Goal: Task Accomplishment & Management: Complete application form

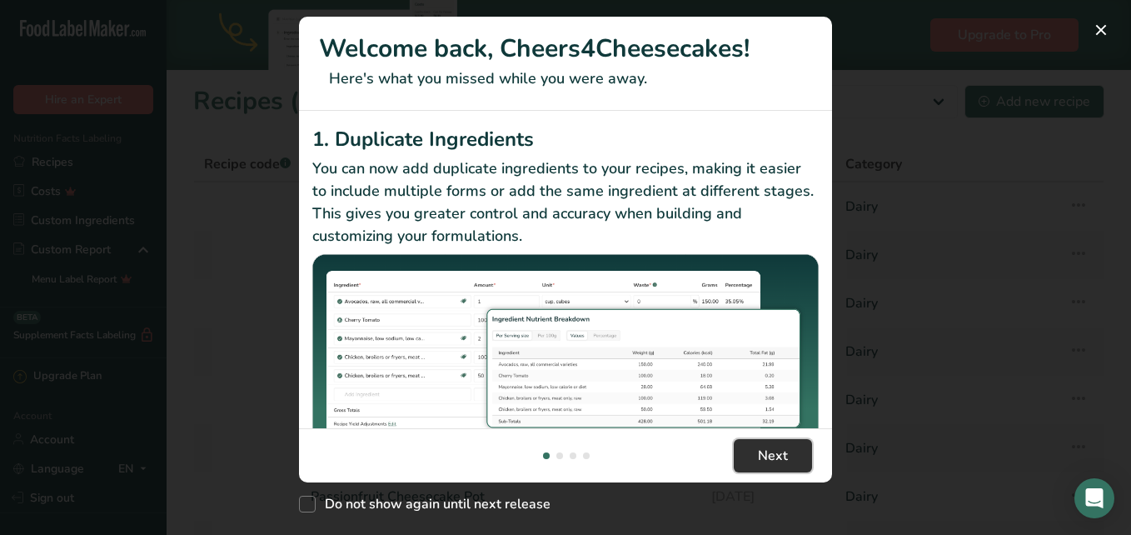
click at [769, 453] on span "Next" at bounding box center [773, 456] width 30 height 20
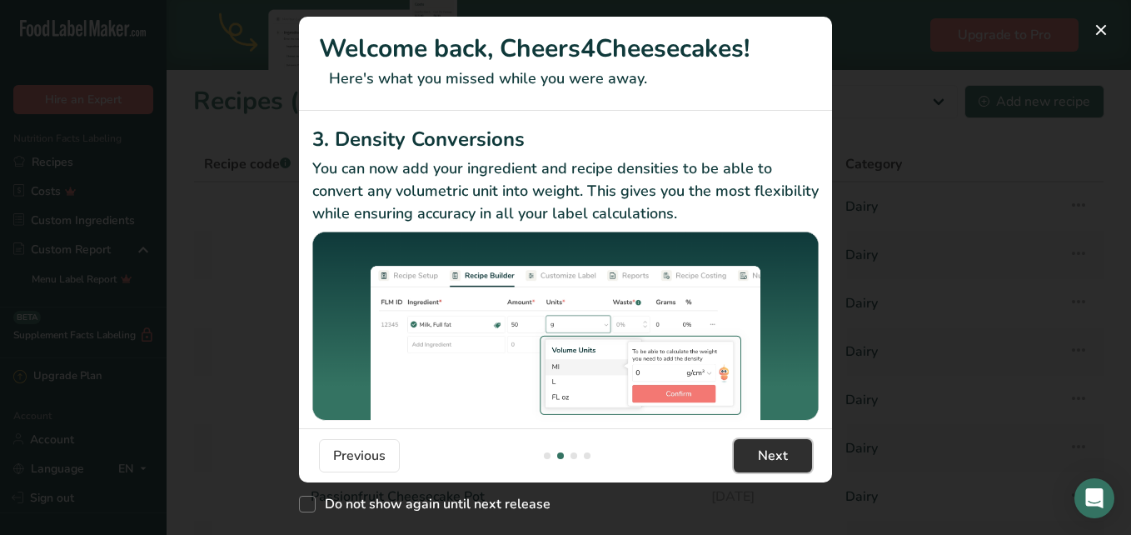
click at [769, 453] on span "Next" at bounding box center [773, 456] width 30 height 20
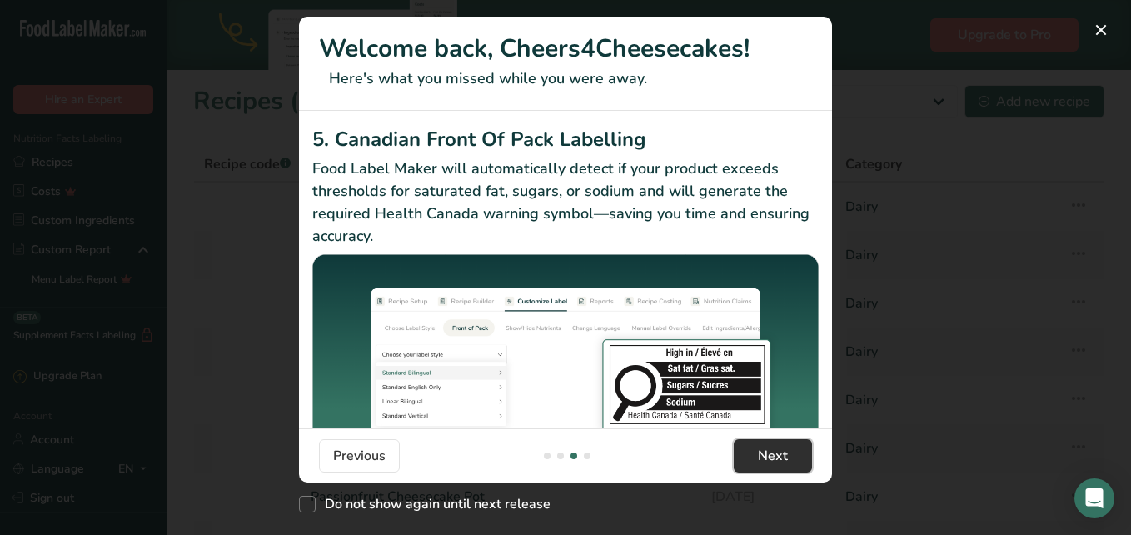
click at [770, 453] on span "Next" at bounding box center [773, 456] width 30 height 20
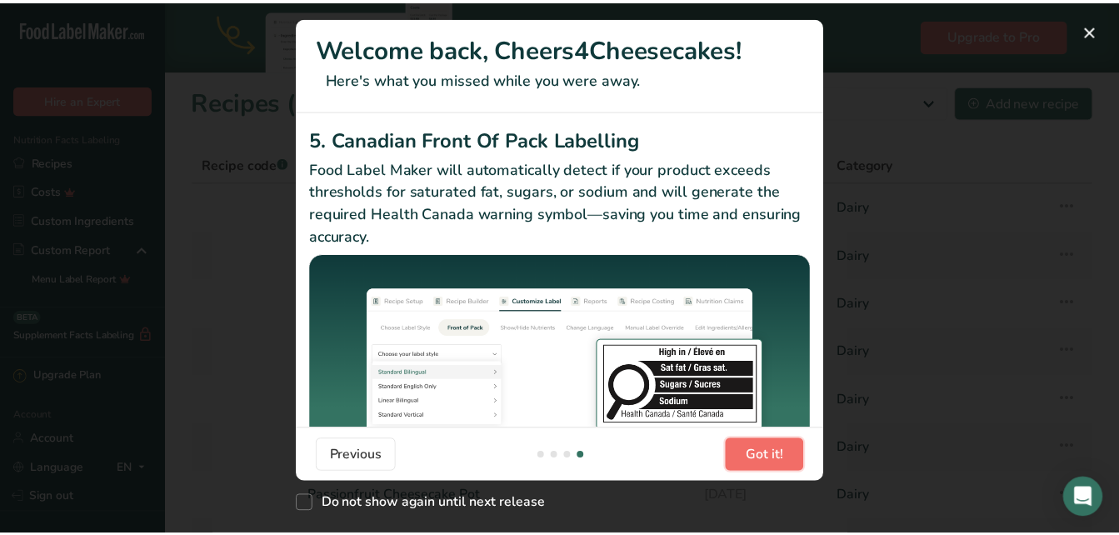
scroll to position [0, 1600]
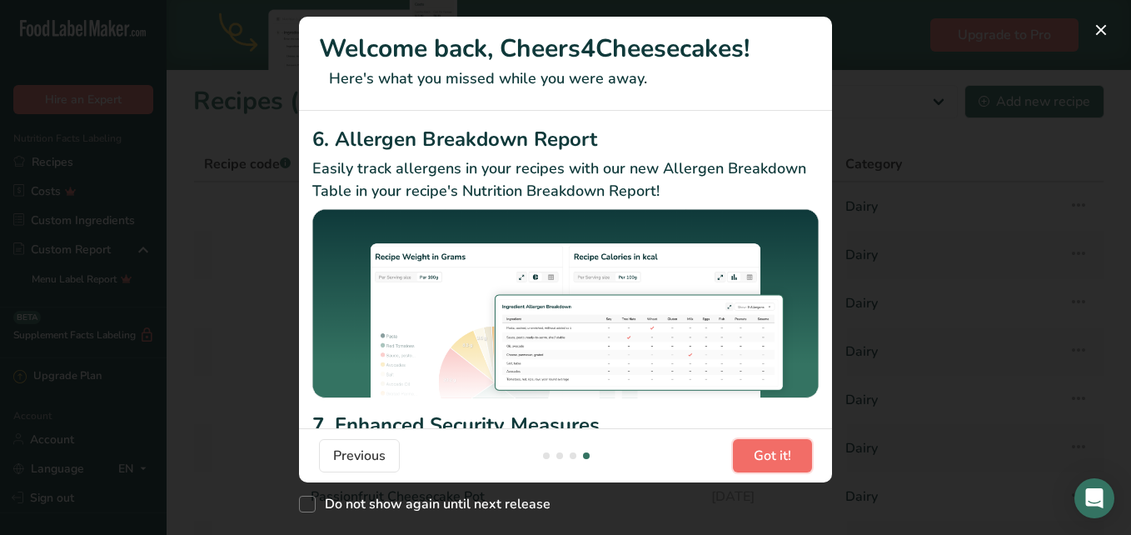
click at [770, 453] on span "Got it!" at bounding box center [772, 456] width 37 height 20
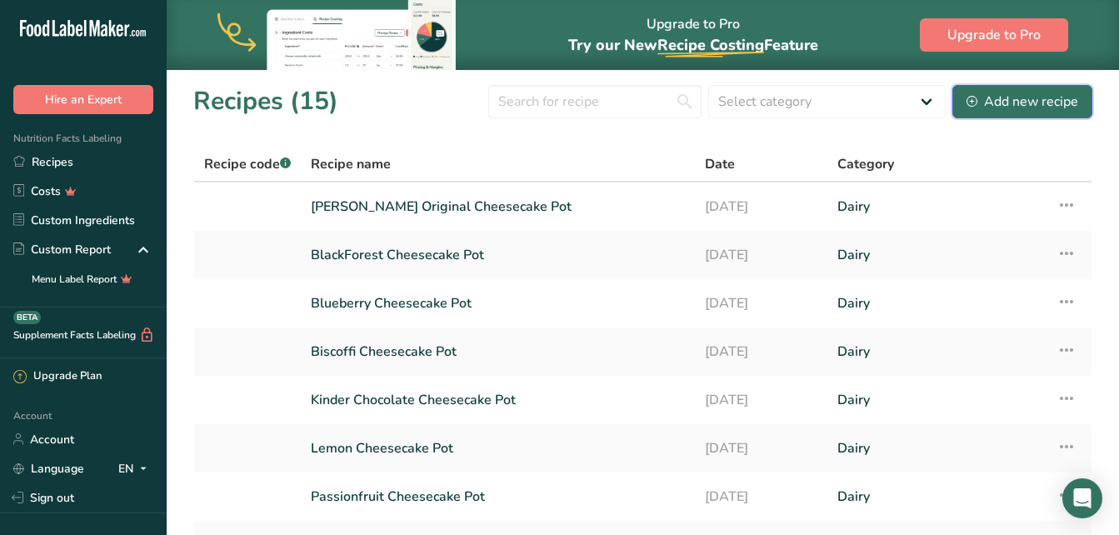
click at [1029, 87] on button "Add new recipe" at bounding box center [1022, 101] width 140 height 33
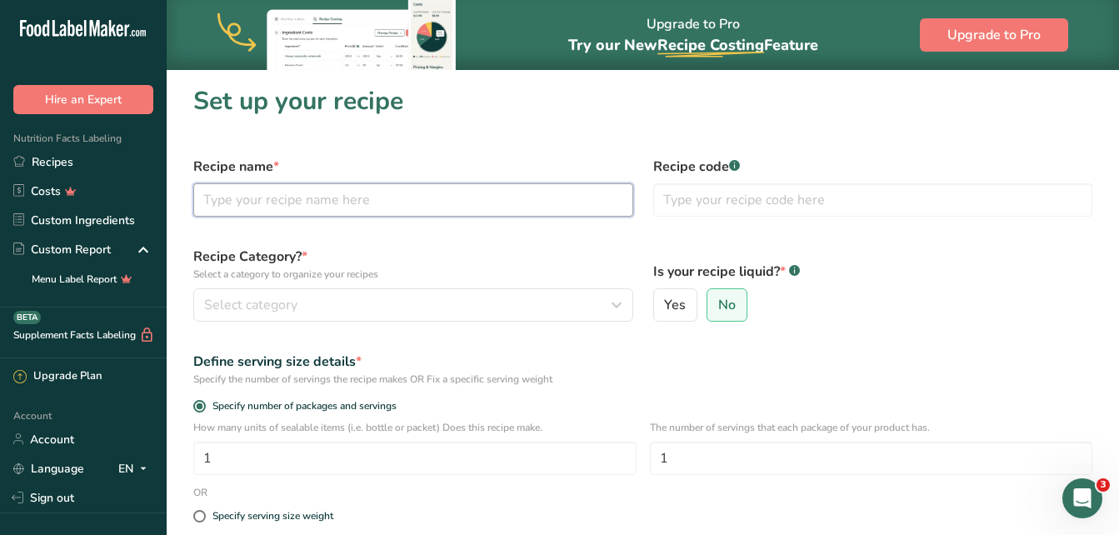
click at [284, 193] on input "text" at bounding box center [413, 199] width 440 height 33
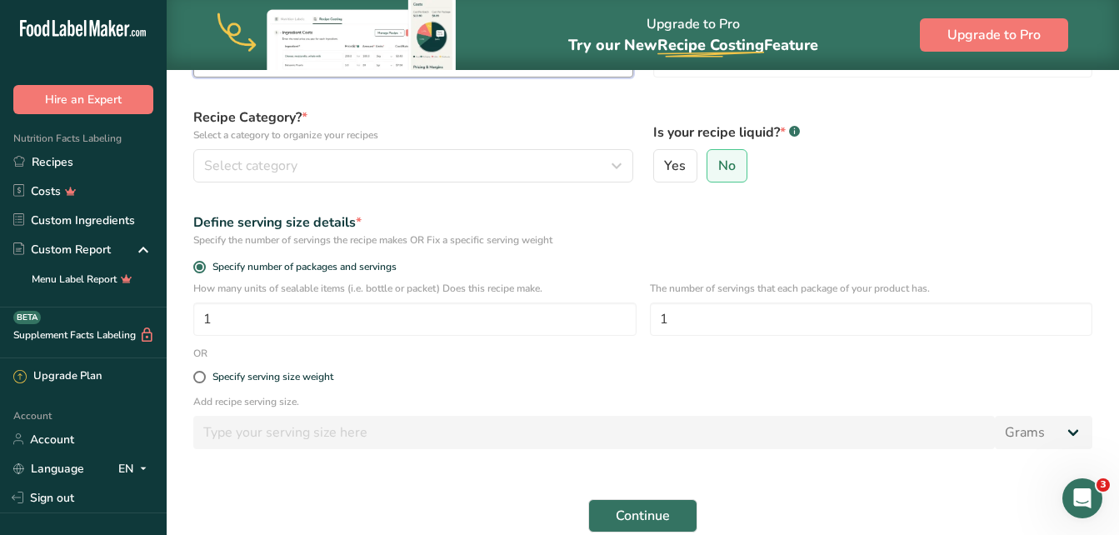
scroll to position [167, 0]
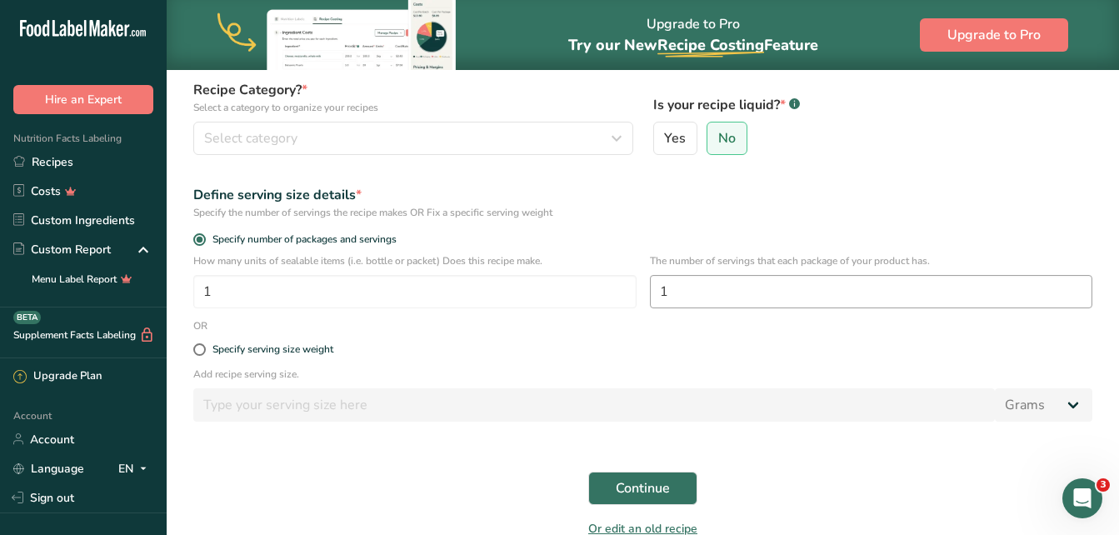
type input "GF & DF Shortbread Biscuits"
click at [721, 302] on input "1" at bounding box center [871, 291] width 443 height 33
type input "36"
click at [608, 493] on button "Continue" at bounding box center [642, 488] width 109 height 33
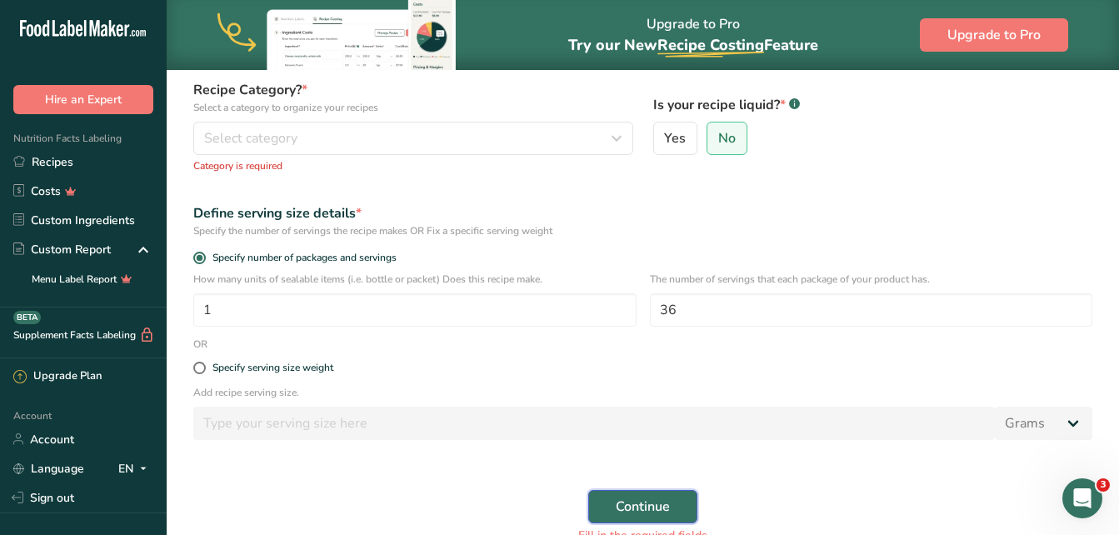
click at [627, 493] on button "Continue" at bounding box center [642, 506] width 109 height 33
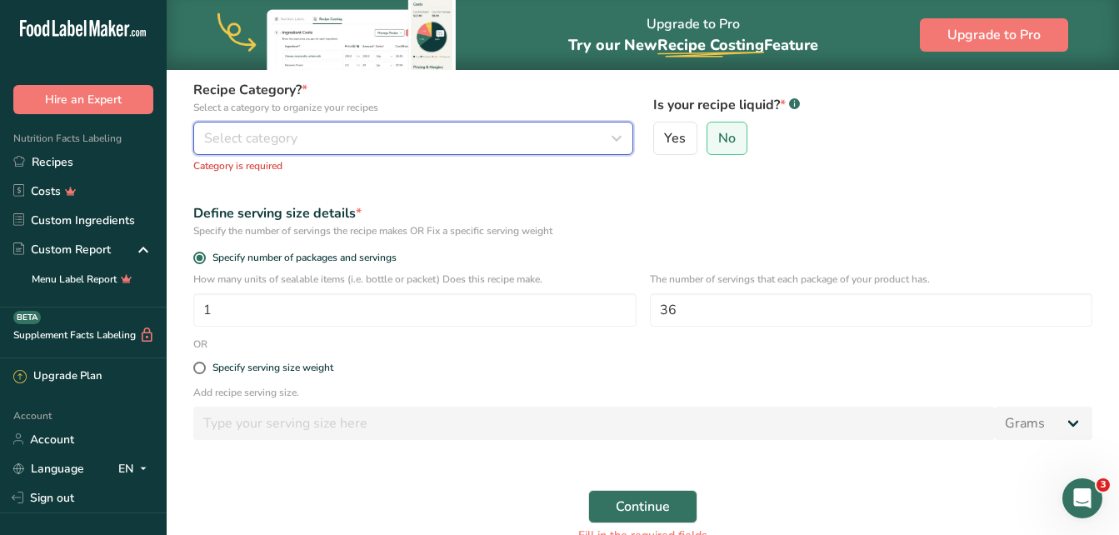
click at [368, 147] on div "Select category" at bounding box center [408, 138] width 408 height 20
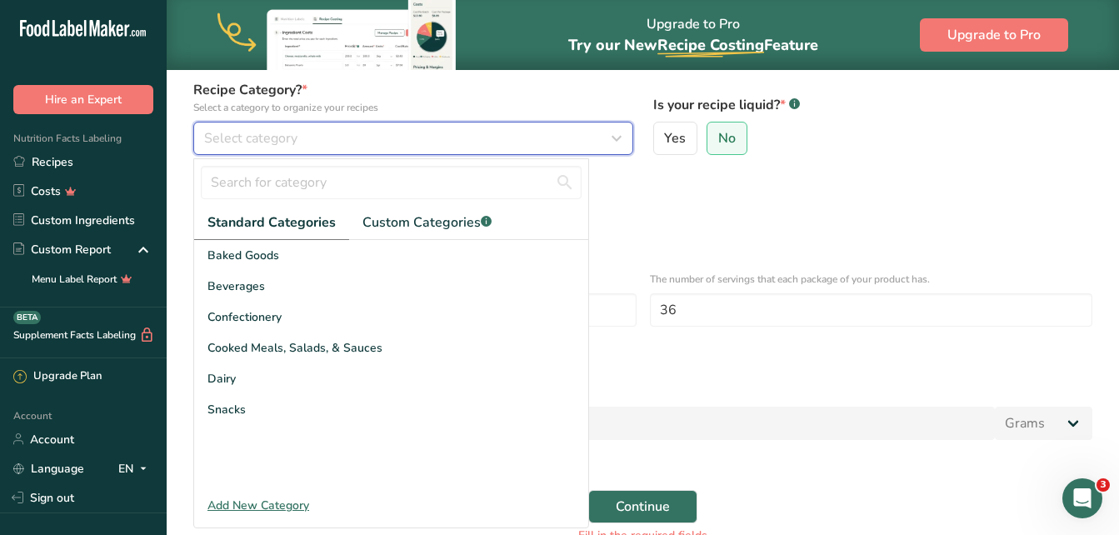
click at [382, 128] on div "Select category" at bounding box center [408, 138] width 408 height 20
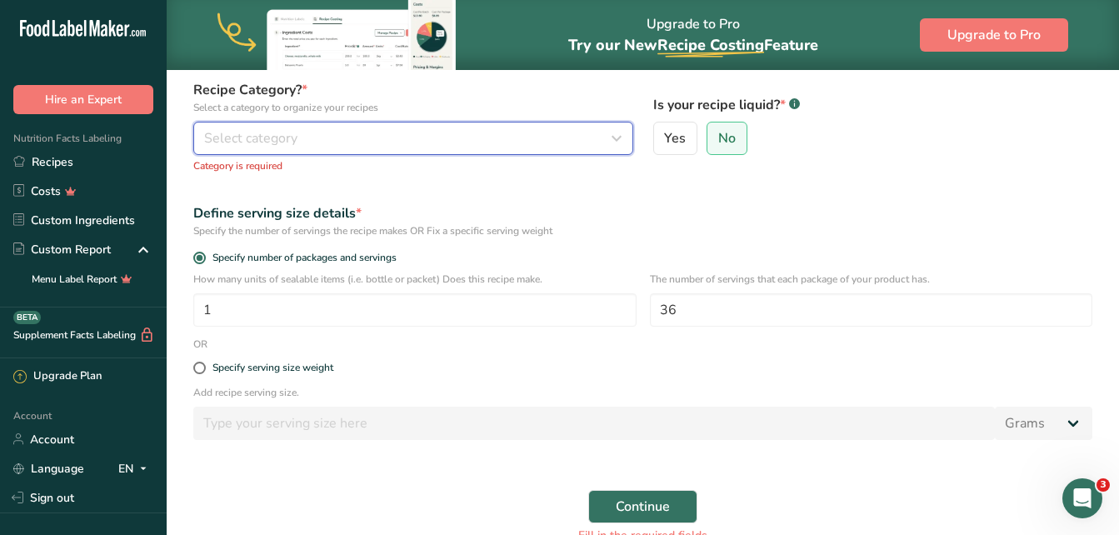
click at [616, 132] on icon "button" at bounding box center [616, 138] width 20 height 30
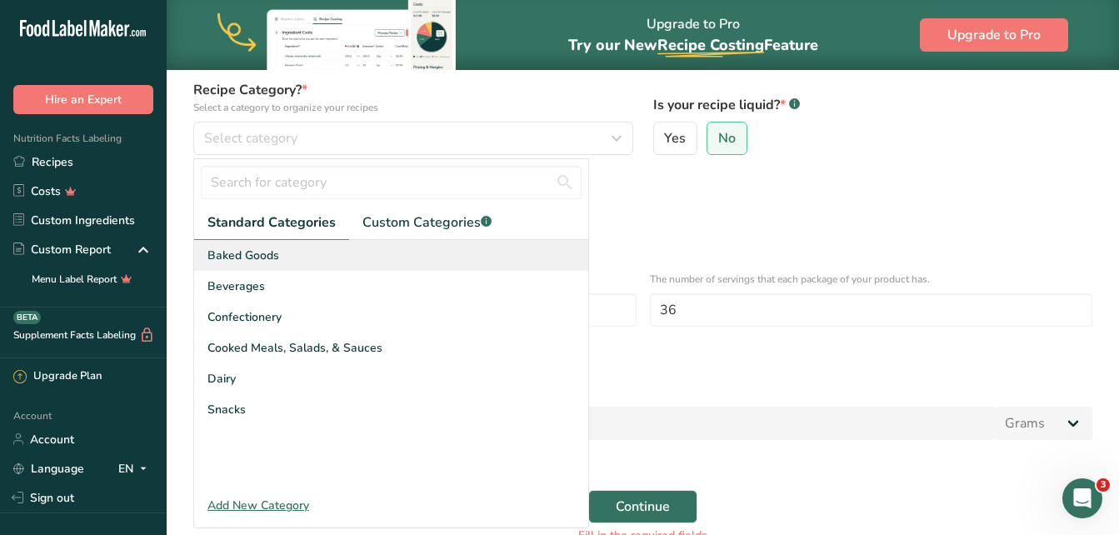
click at [442, 252] on div "Baked Goods" at bounding box center [391, 255] width 394 height 31
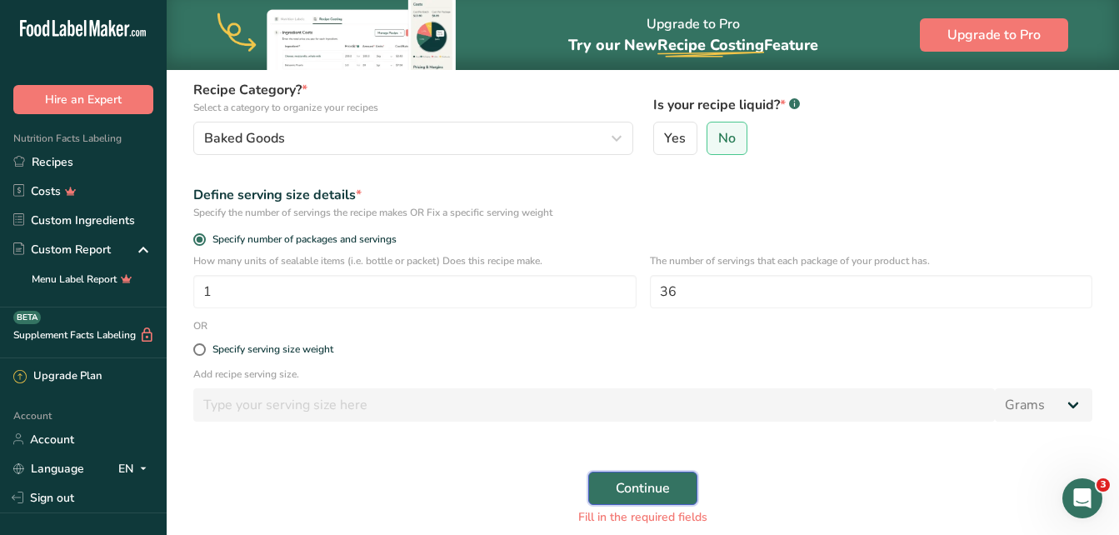
click at [630, 493] on span "Continue" at bounding box center [643, 488] width 54 height 20
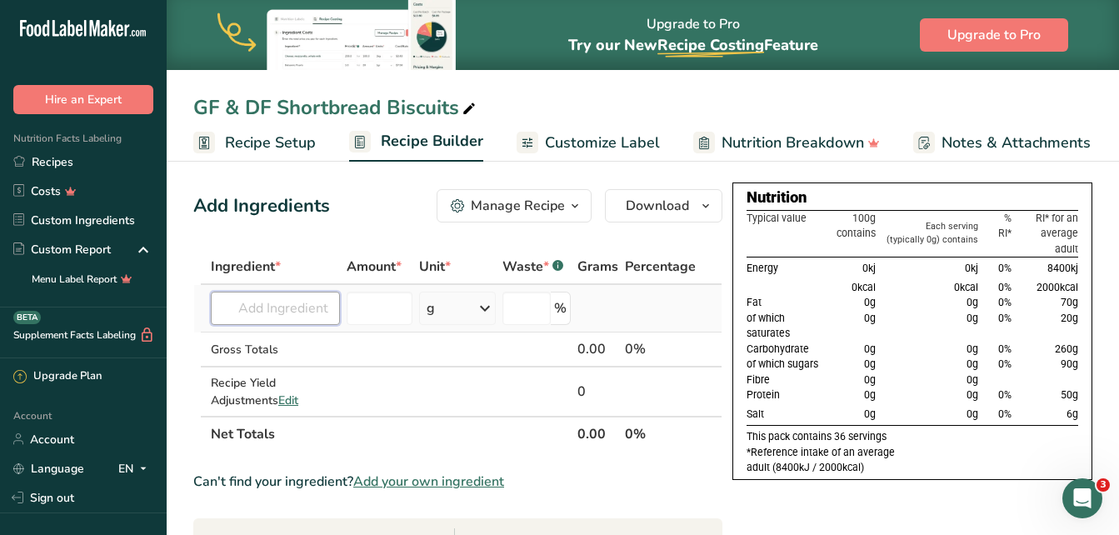
click at [294, 308] on input "text" at bounding box center [275, 308] width 129 height 33
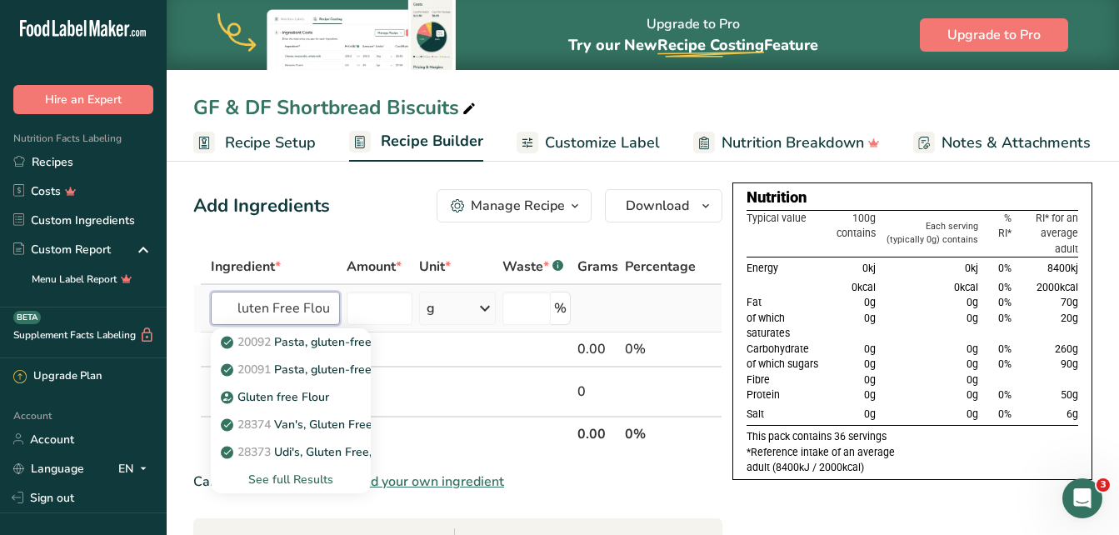
scroll to position [0, 16]
type input "Gluten Free Flour"
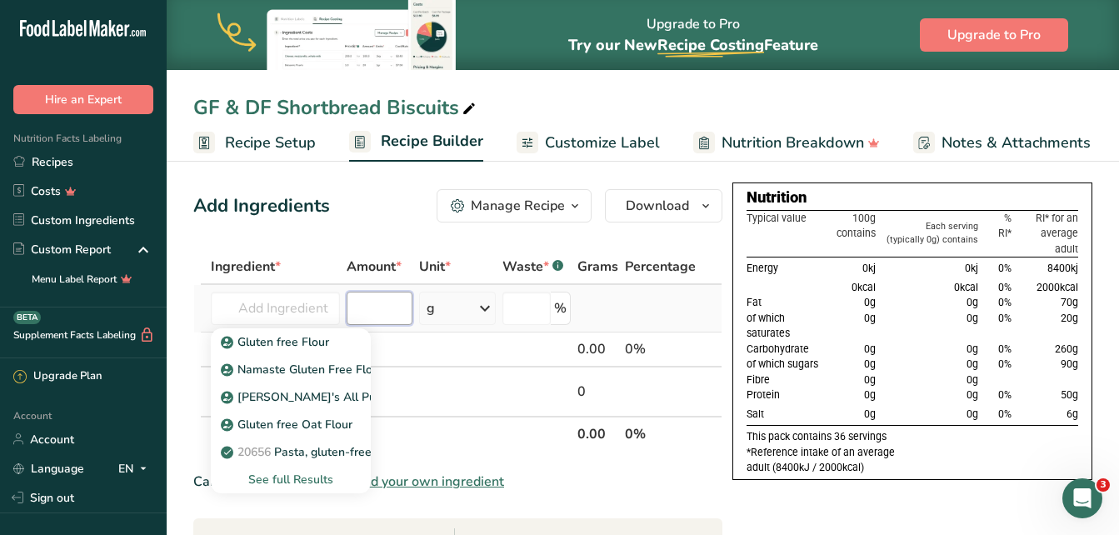
scroll to position [0, 0]
click at [409, 311] on input "number" at bounding box center [380, 308] width 67 height 33
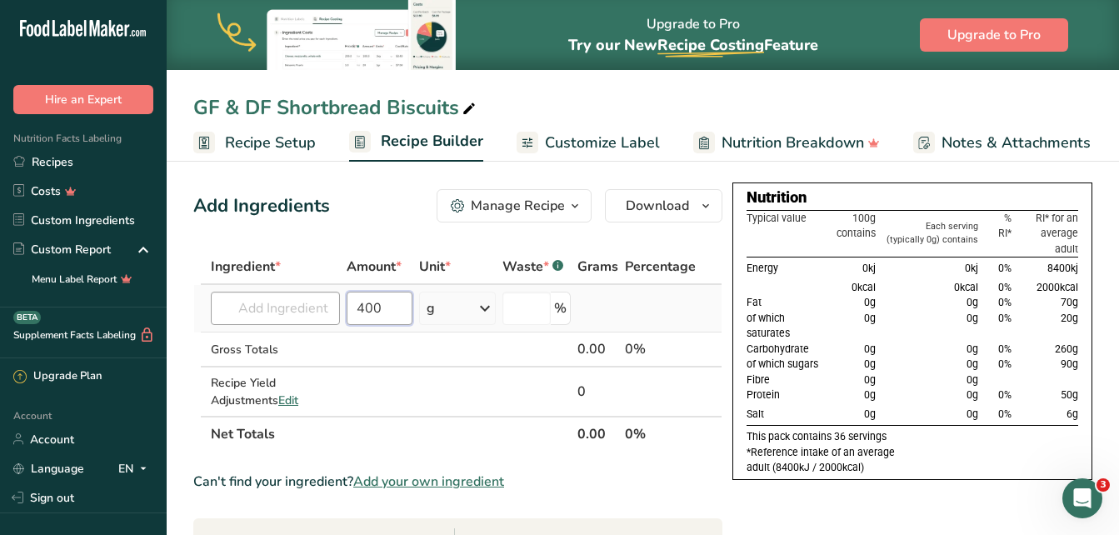
type input "400"
click at [290, 309] on input "text" at bounding box center [275, 308] width 129 height 33
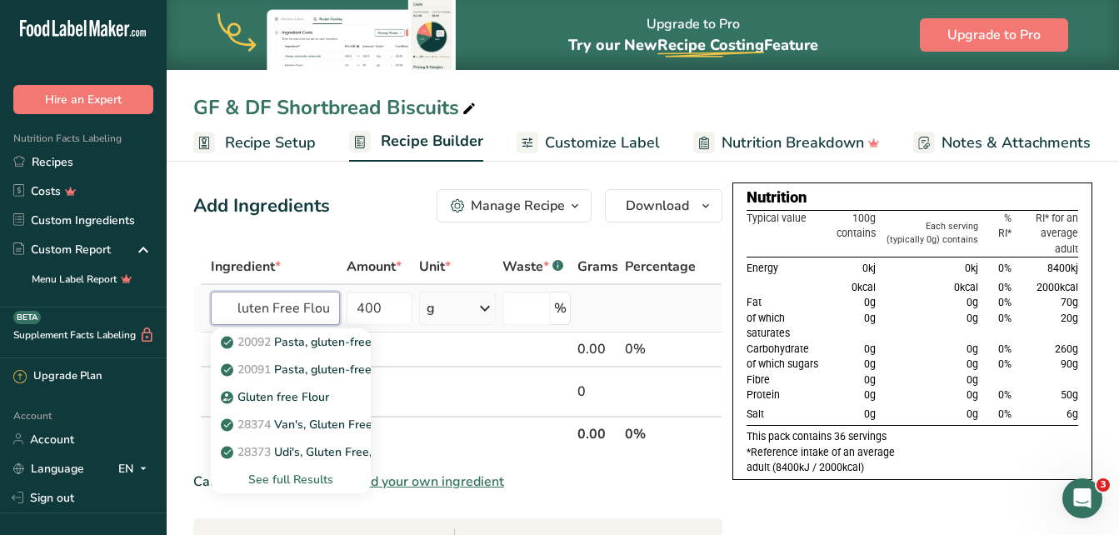
scroll to position [0, 16]
type input "Gluten Free Flour"
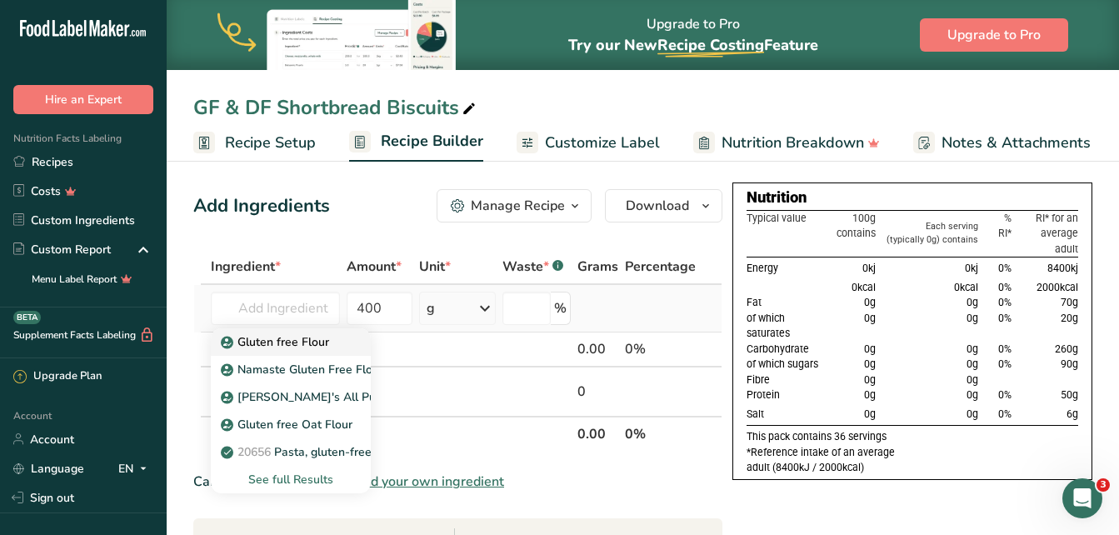
scroll to position [0, 0]
click at [277, 333] on p "Gluten free Flour" at bounding box center [276, 341] width 105 height 17
type input "Gluten free Flour"
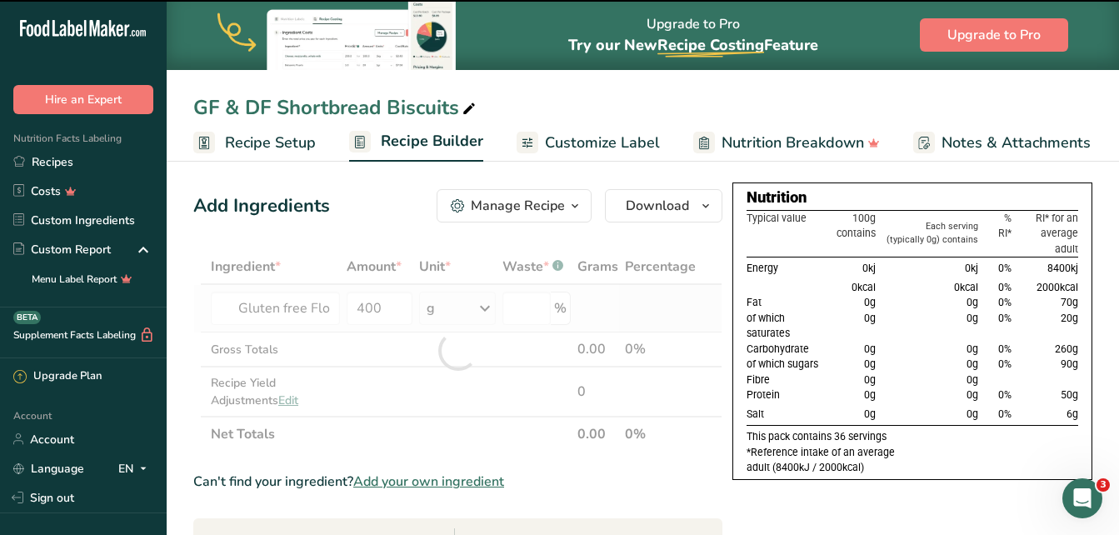
type input "0"
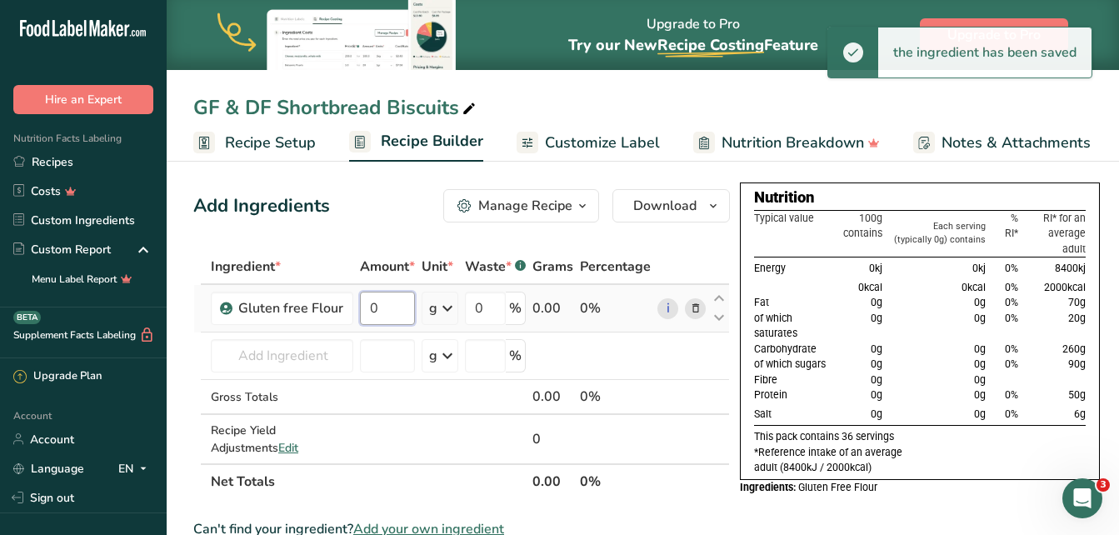
click at [367, 306] on input "0" at bounding box center [387, 308] width 55 height 33
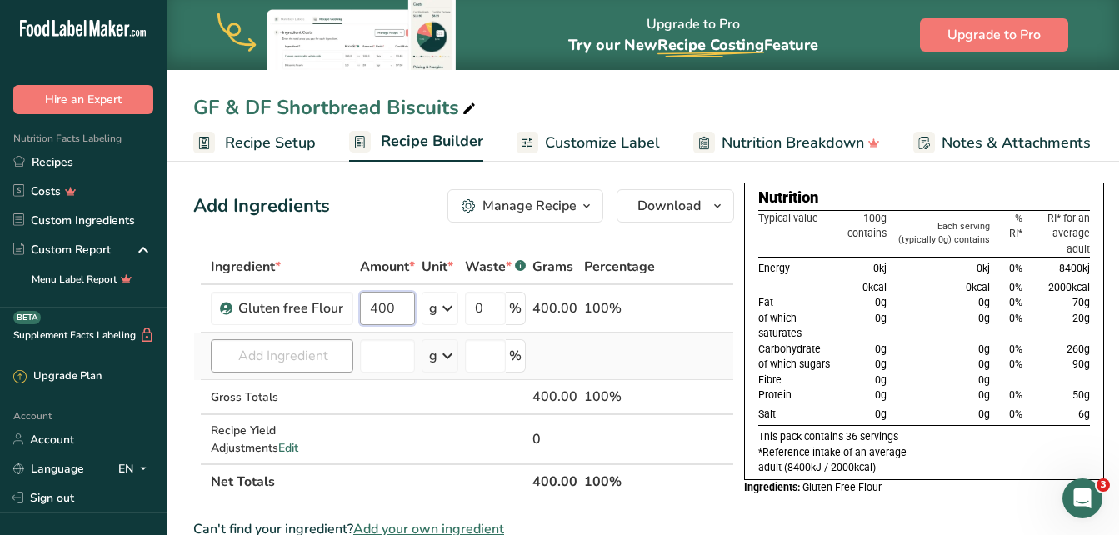
type input "400"
click at [313, 349] on div "Ingredient * Amount * Unit * Waste * .a-a{fill:#347362;}.b-a{fill:#fff;} Grams …" at bounding box center [463, 374] width 541 height 250
click at [313, 348] on input "text" at bounding box center [282, 355] width 142 height 33
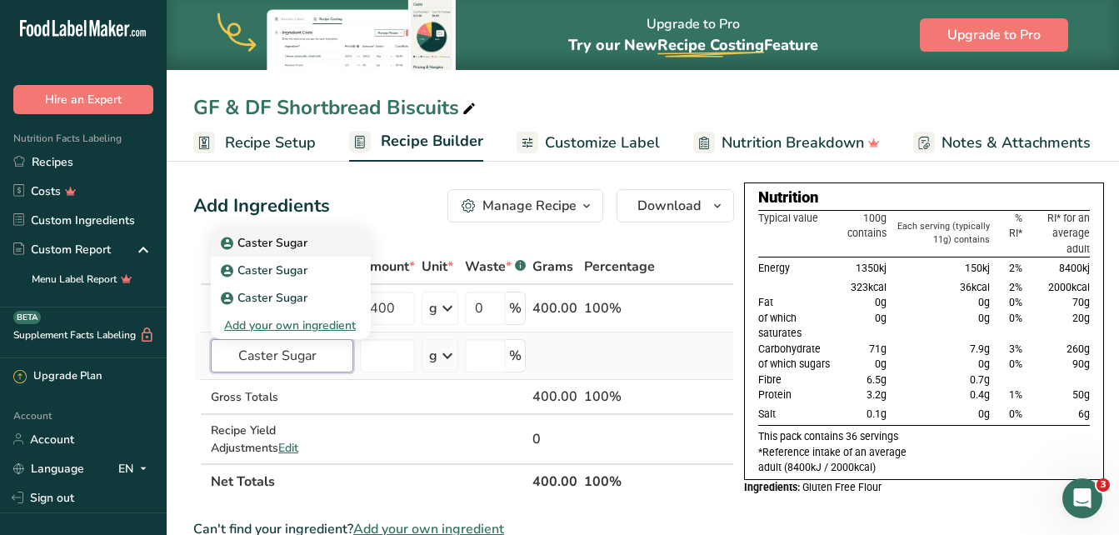
type input "Caster Sugar"
click at [290, 240] on p "Caster Sugar" at bounding box center [265, 242] width 83 height 17
type input "Caster Sugar"
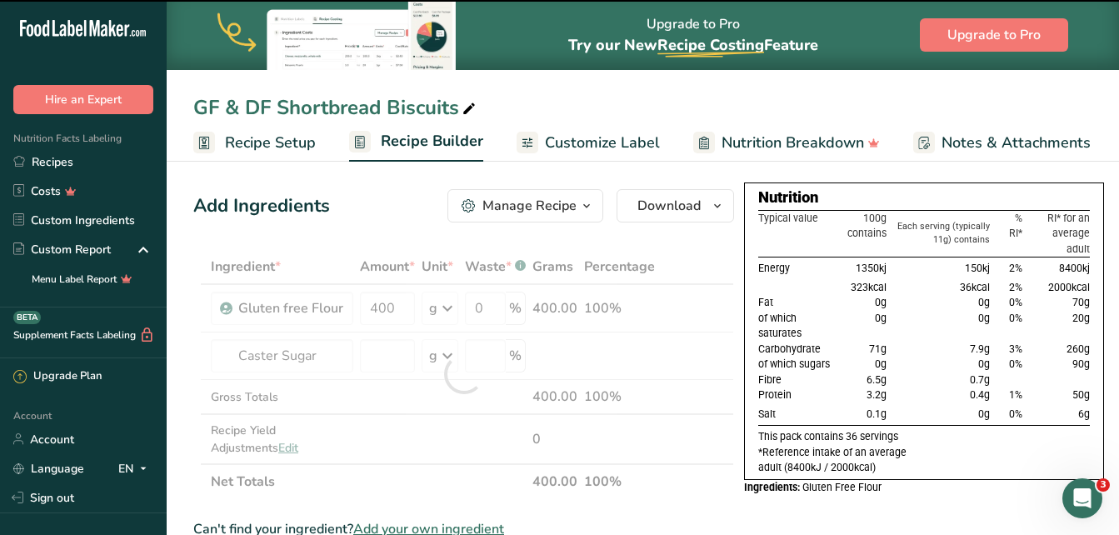
type input "0"
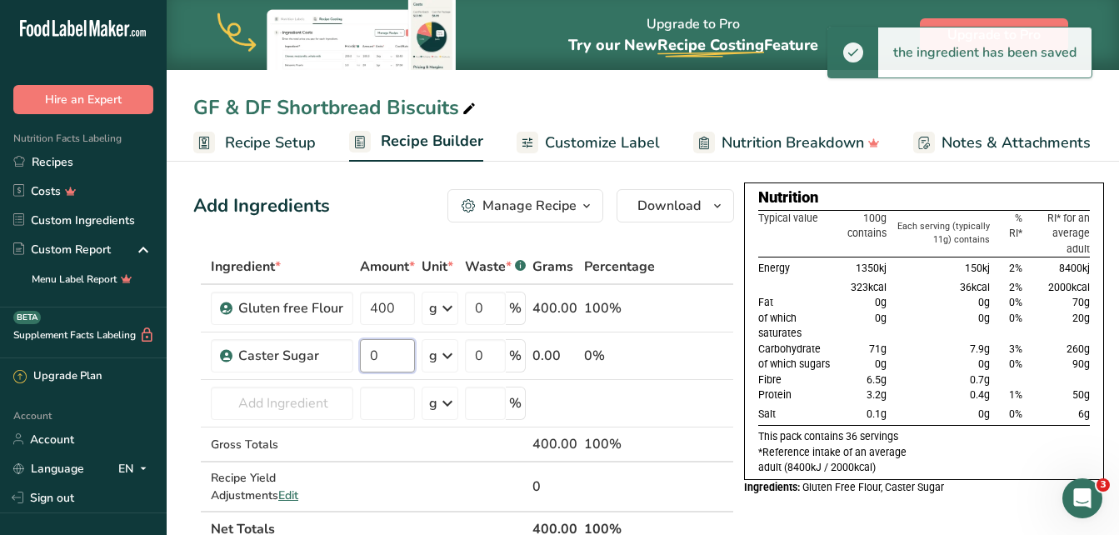
click at [398, 357] on input "0" at bounding box center [387, 355] width 55 height 33
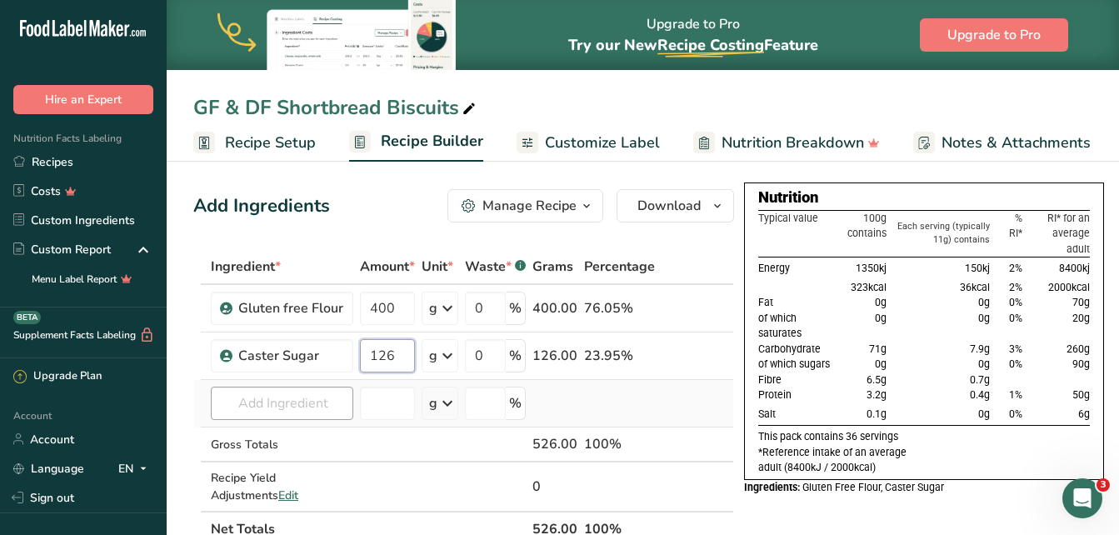
type input "126"
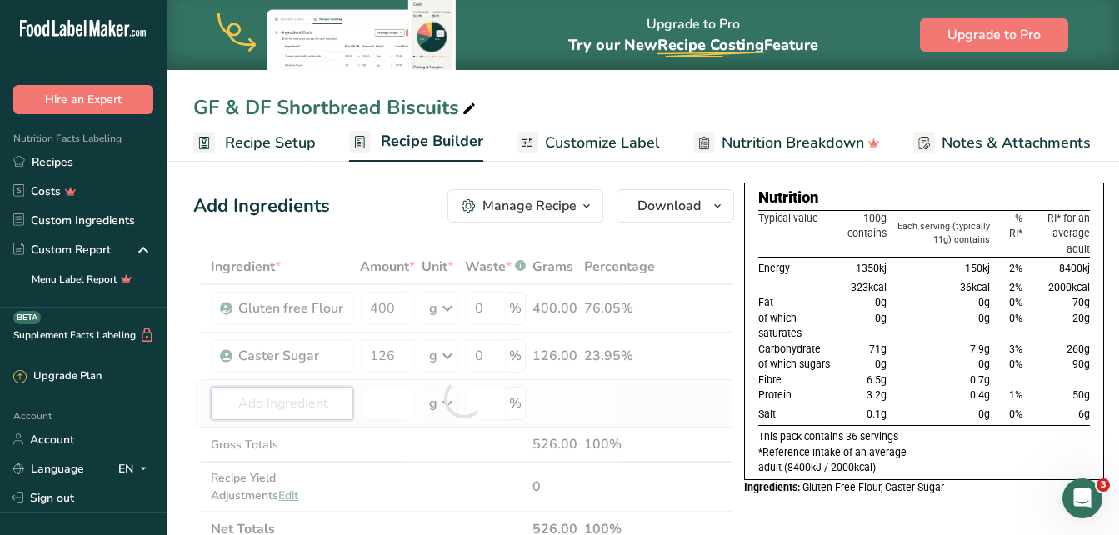
click at [319, 407] on div "Ingredient * Amount * Unit * Waste * .a-a{fill:#347362;}.b-a{fill:#fff;} Grams …" at bounding box center [463, 397] width 541 height 297
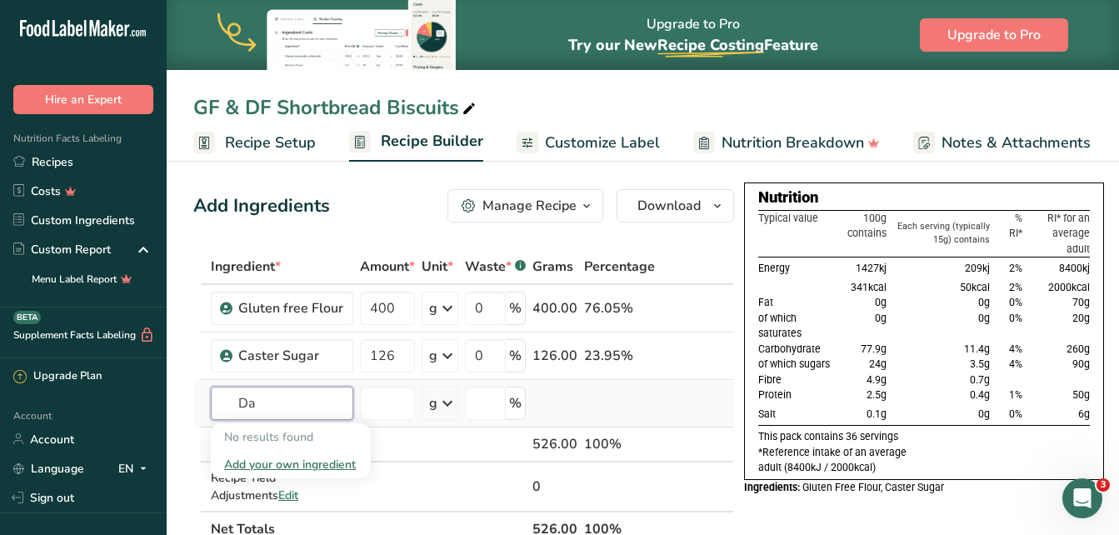
type input "D"
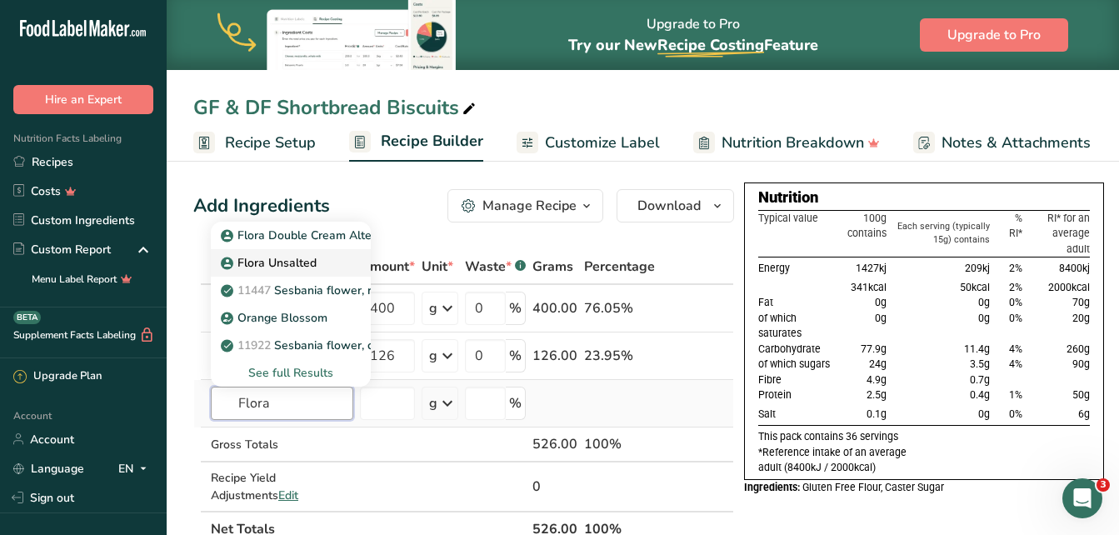
type input "Flora"
click at [277, 264] on p "Flora Unsalted" at bounding box center [270, 262] width 92 height 17
type input "Flora Unsalted"
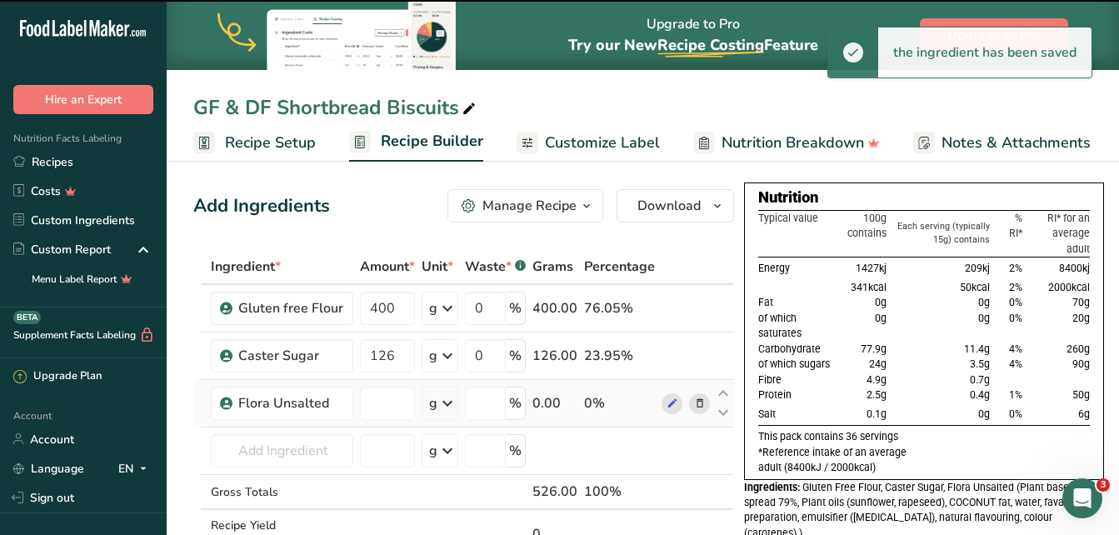
type input "0"
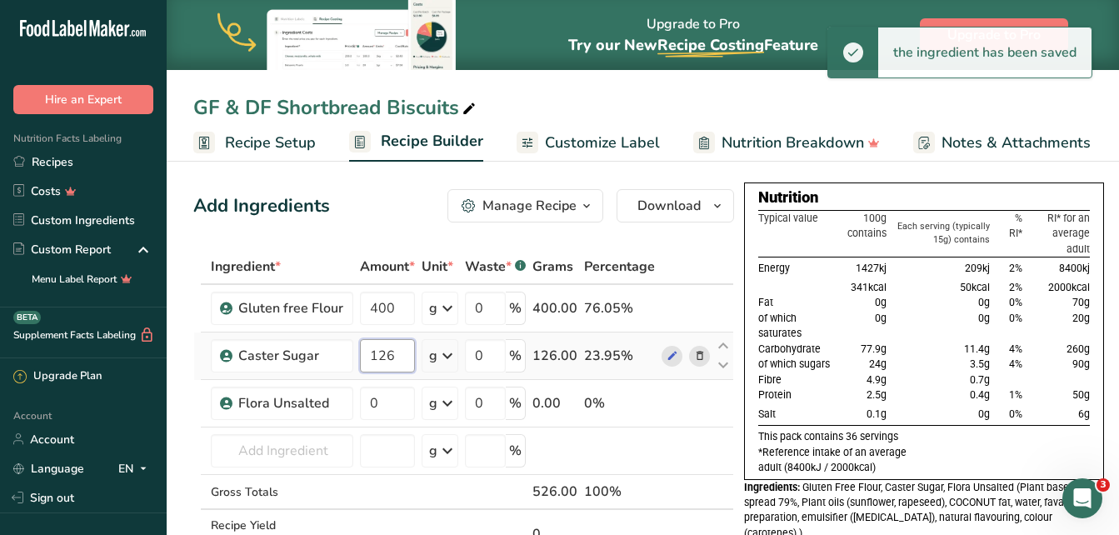
click at [402, 353] on input "126" at bounding box center [387, 355] width 55 height 33
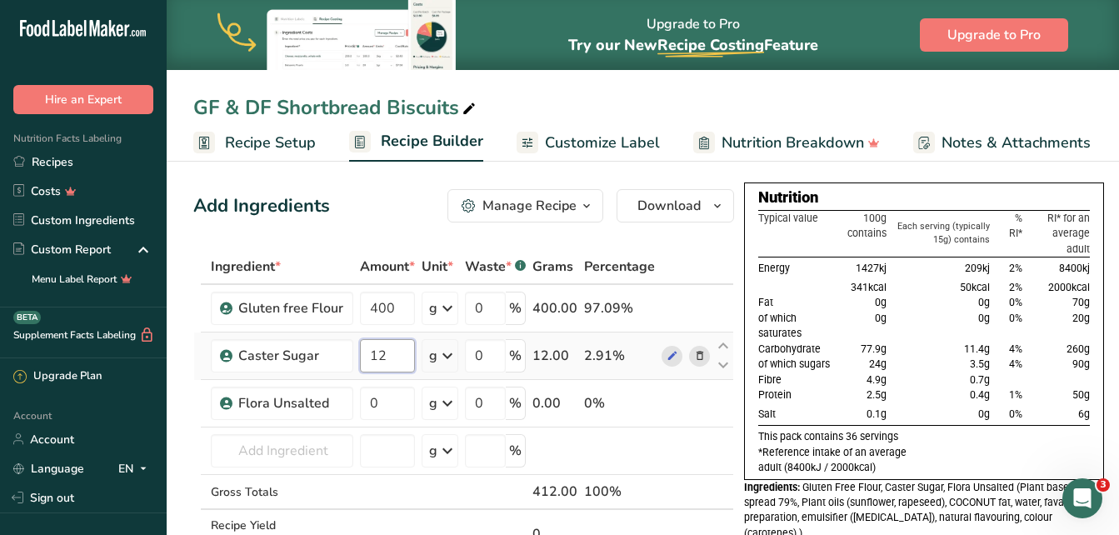
type input "1"
click at [408, 360] on input "250" at bounding box center [387, 355] width 55 height 33
type input "2"
type input "130"
click at [387, 415] on div "Ingredient * Amount * Unit * Waste * .a-a{fill:#347362;}.b-a{fill:#fff;} Grams …" at bounding box center [463, 421] width 541 height 345
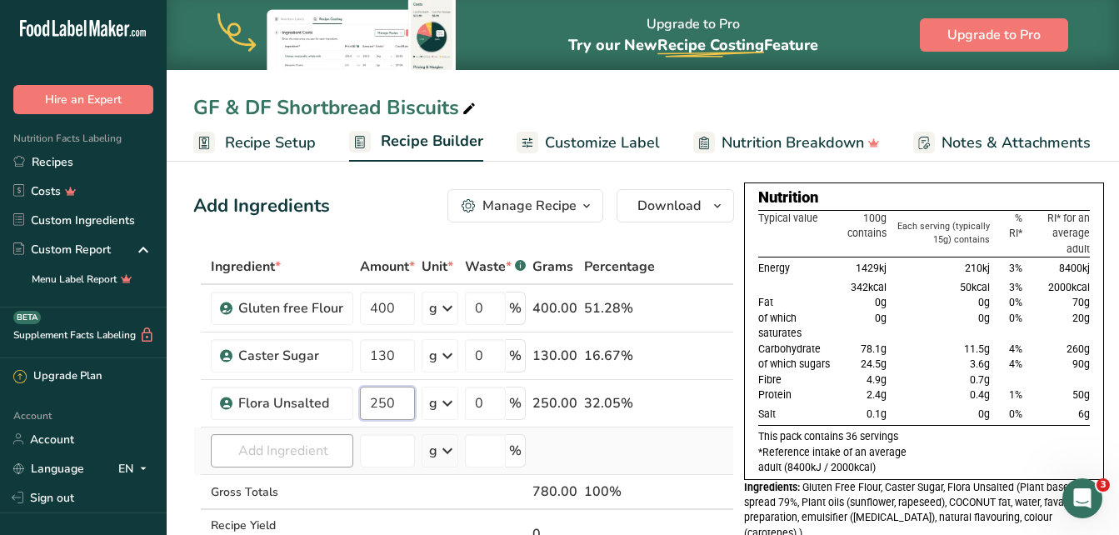
type input "250"
click at [311, 459] on div "Ingredient * Amount * Unit * Waste * .a-a{fill:#347362;}.b-a{fill:#fff;} Grams …" at bounding box center [463, 421] width 541 height 345
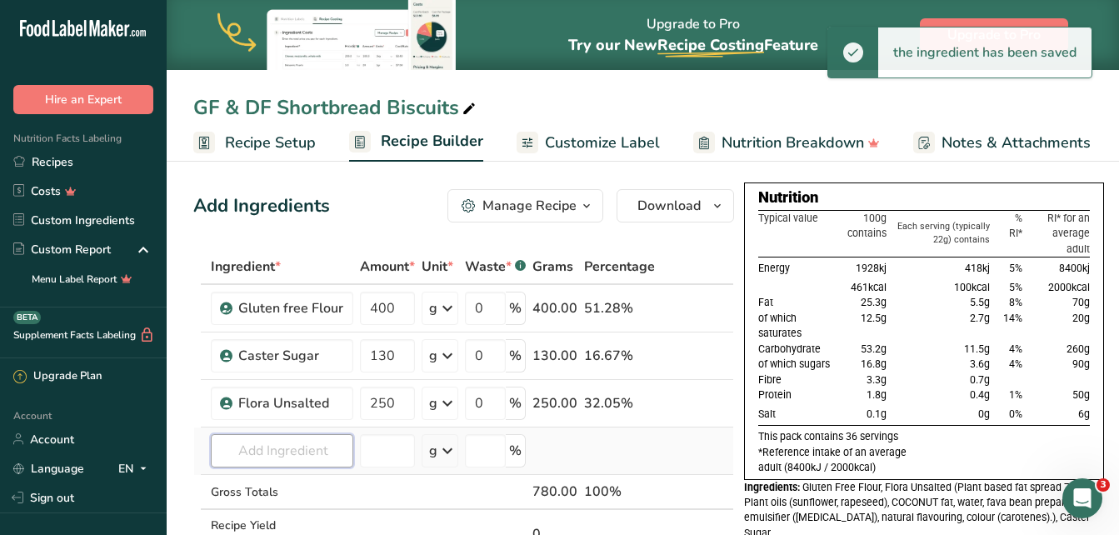
type input "1"
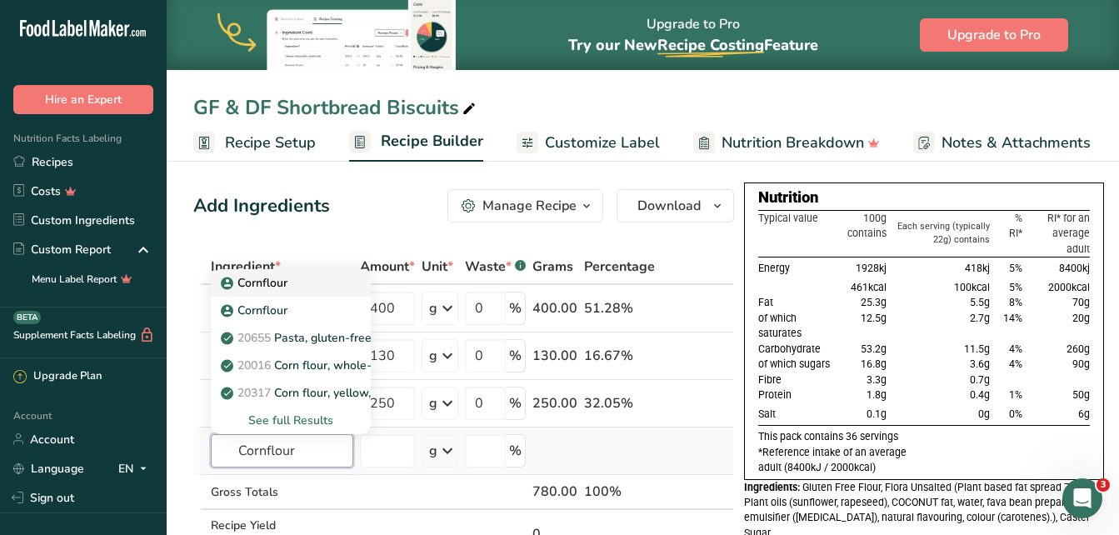
type input "Cornflour"
click at [261, 287] on p "Cornflour" at bounding box center [255, 282] width 63 height 17
type input "Cornflour"
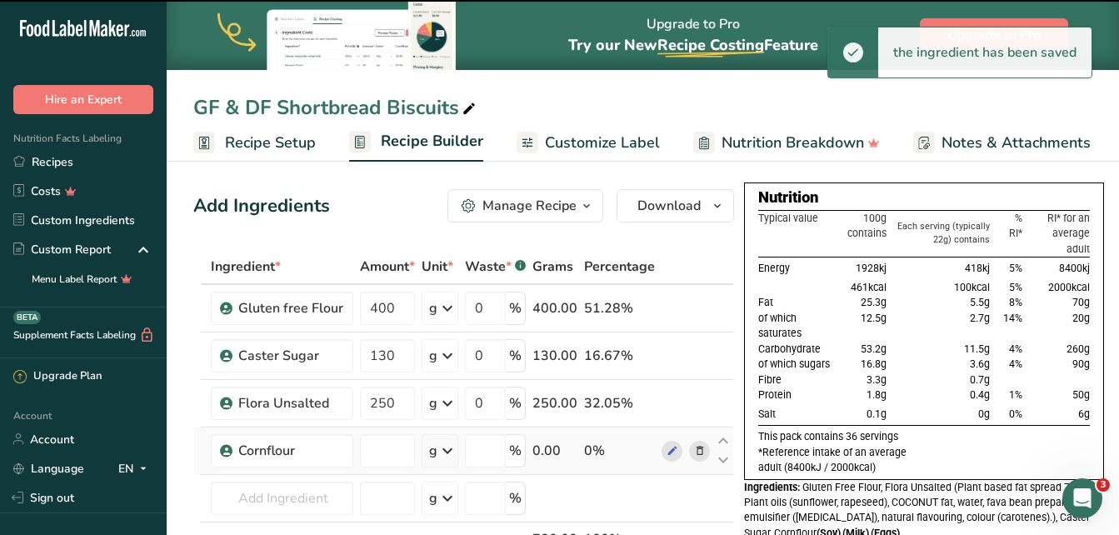
type input "0"
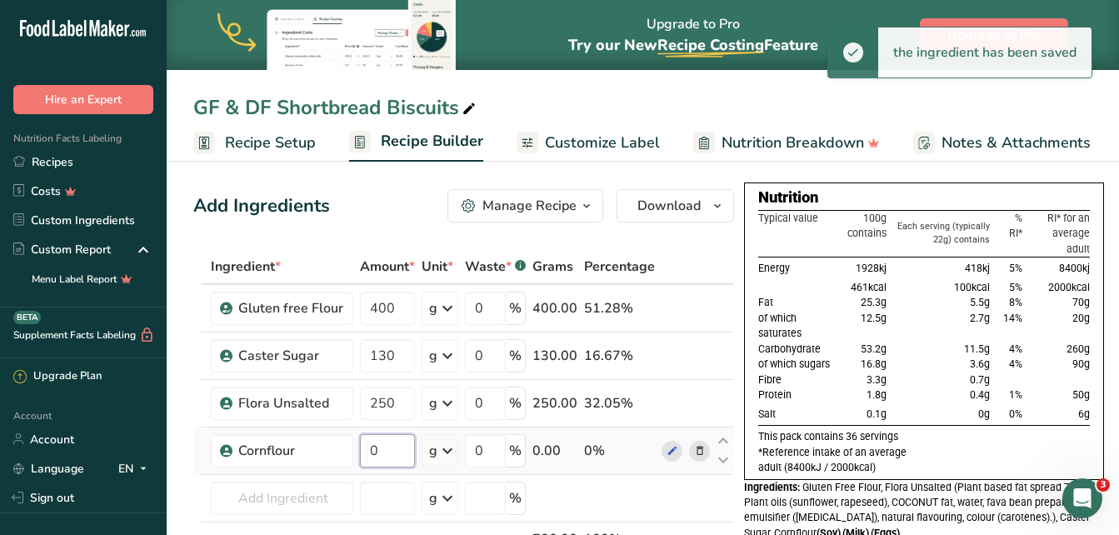
click at [384, 451] on input "0" at bounding box center [387, 450] width 55 height 33
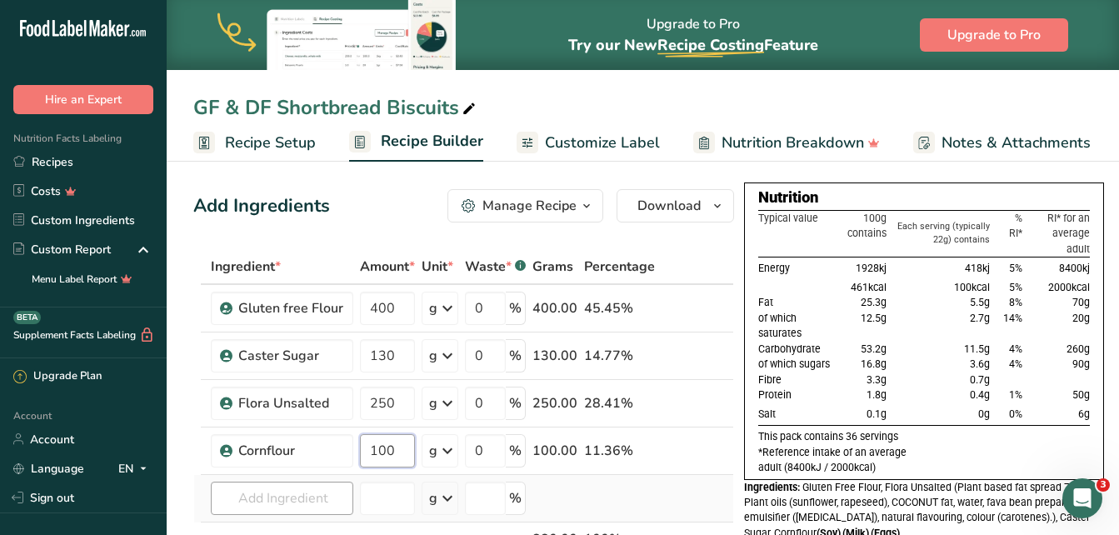
type input "100"
click at [329, 492] on div "Ingredient * Amount * Unit * Waste * .a-a{fill:#347362;}.b-a{fill:#fff;} Grams …" at bounding box center [463, 445] width 541 height 392
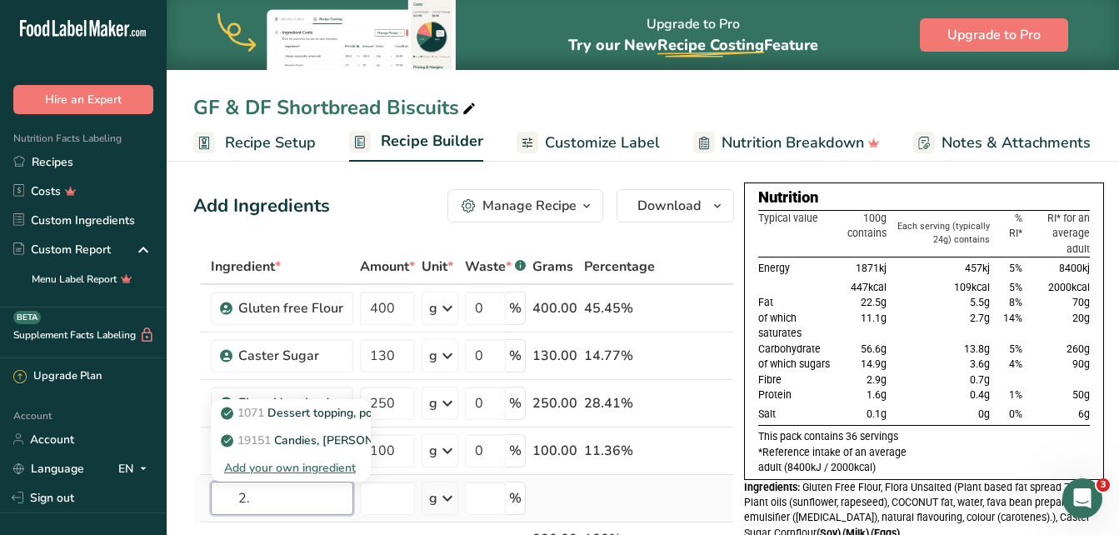
type input "2"
type input "xantham gum"
click at [390, 507] on input "number" at bounding box center [387, 498] width 55 height 33
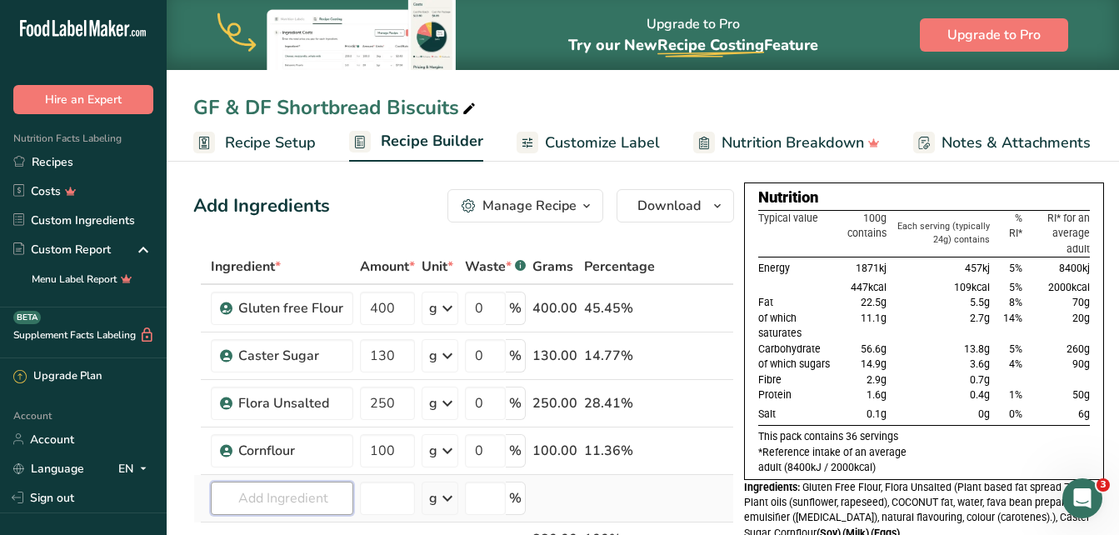
click at [322, 501] on input "text" at bounding box center [282, 498] width 142 height 33
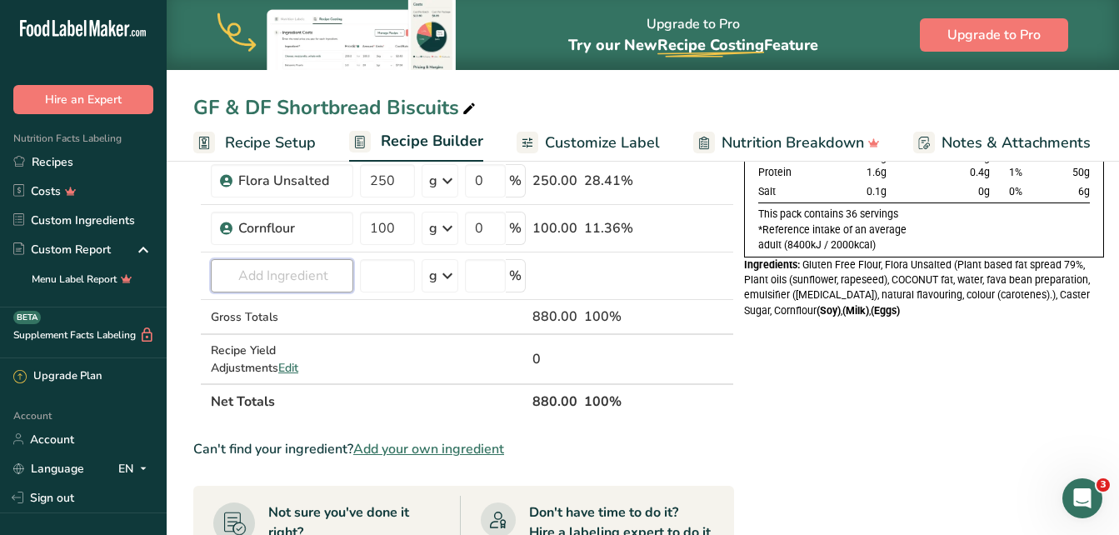
scroll to position [250, 0]
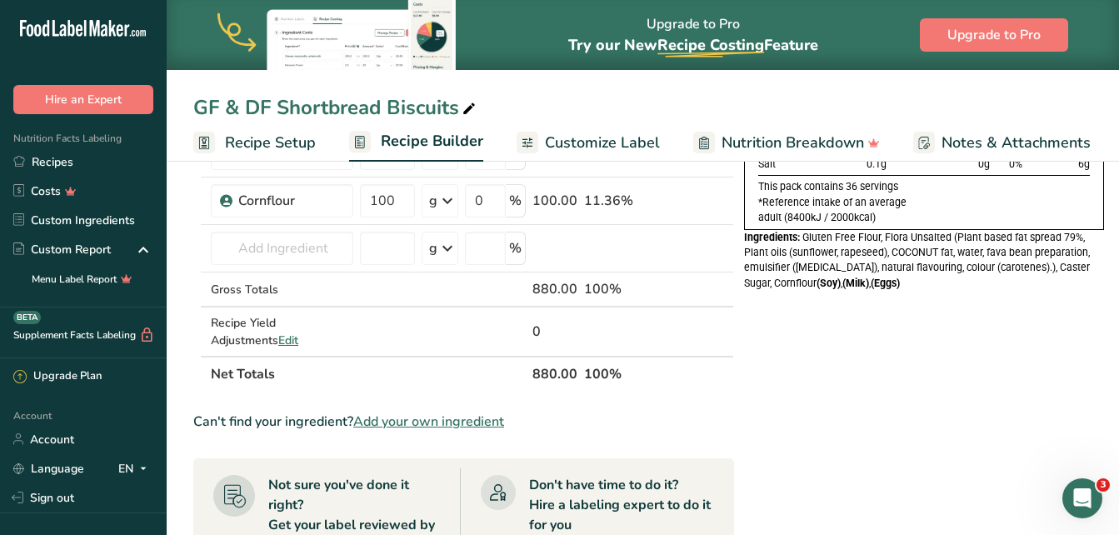
click at [449, 417] on span "Add your own ingredient" at bounding box center [428, 422] width 151 height 20
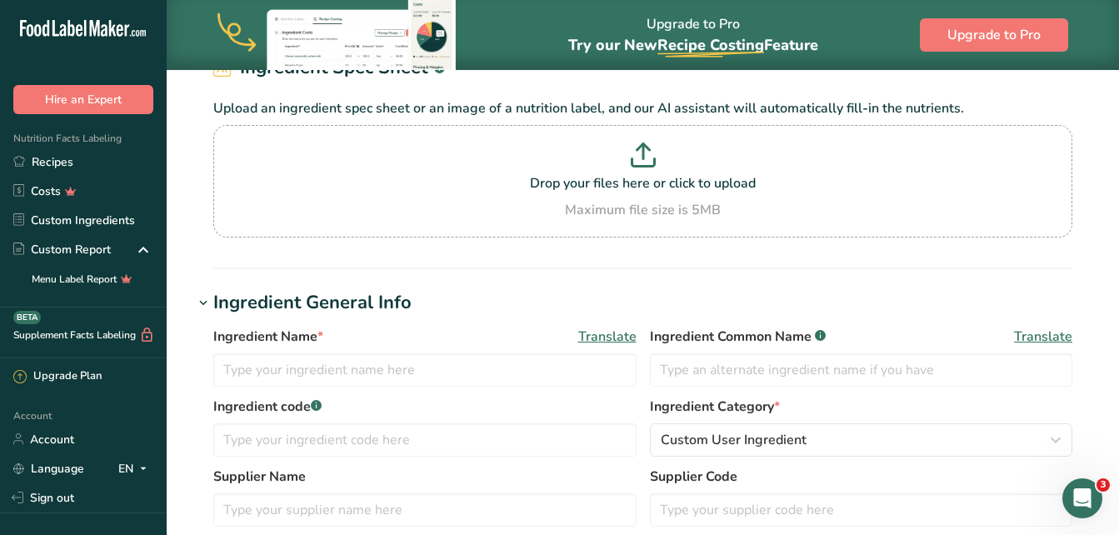
scroll to position [167, 0]
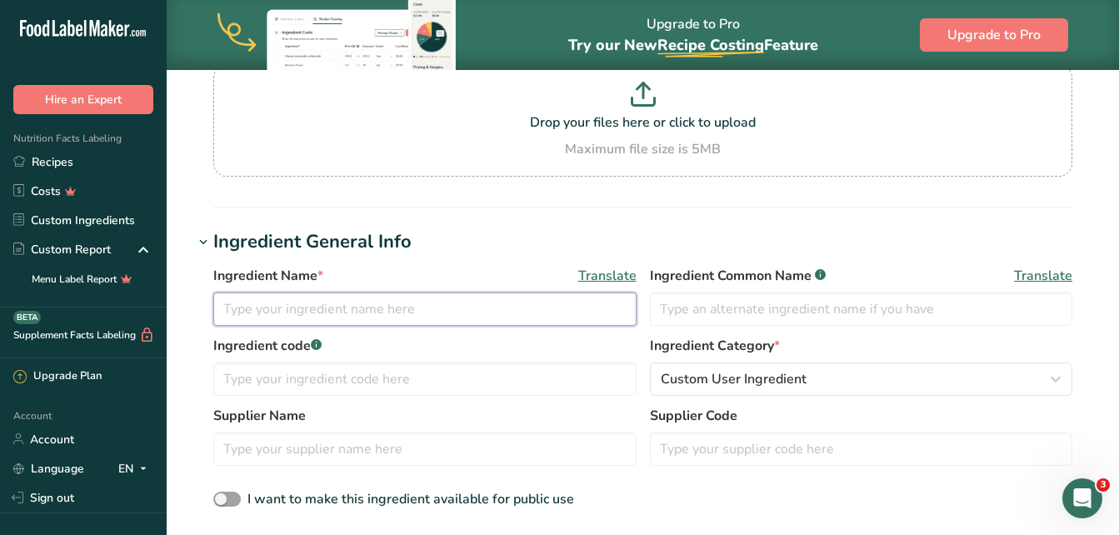
click at [376, 313] on input "text" at bounding box center [424, 308] width 423 height 33
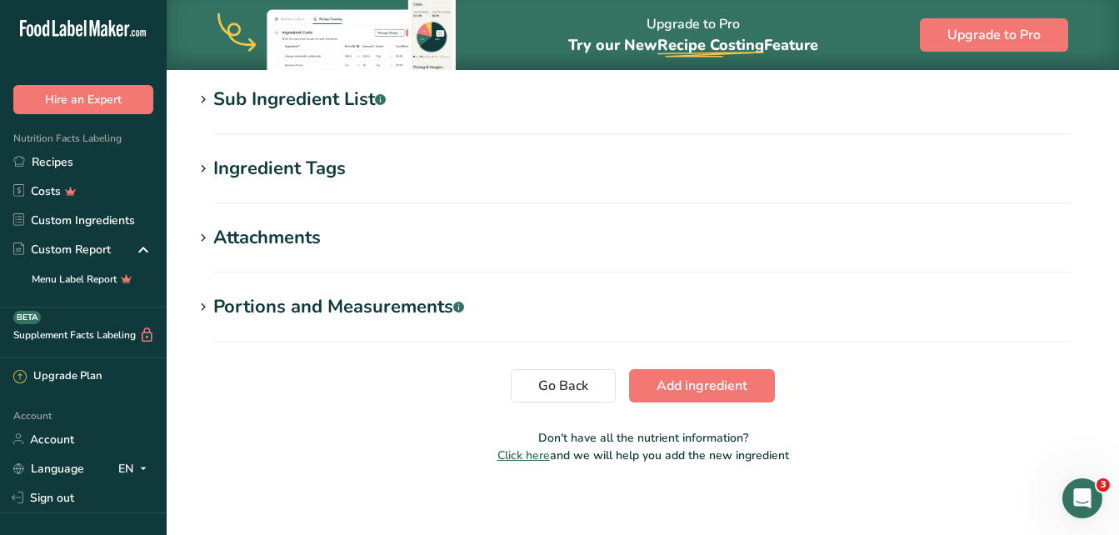
scroll to position [791, 0]
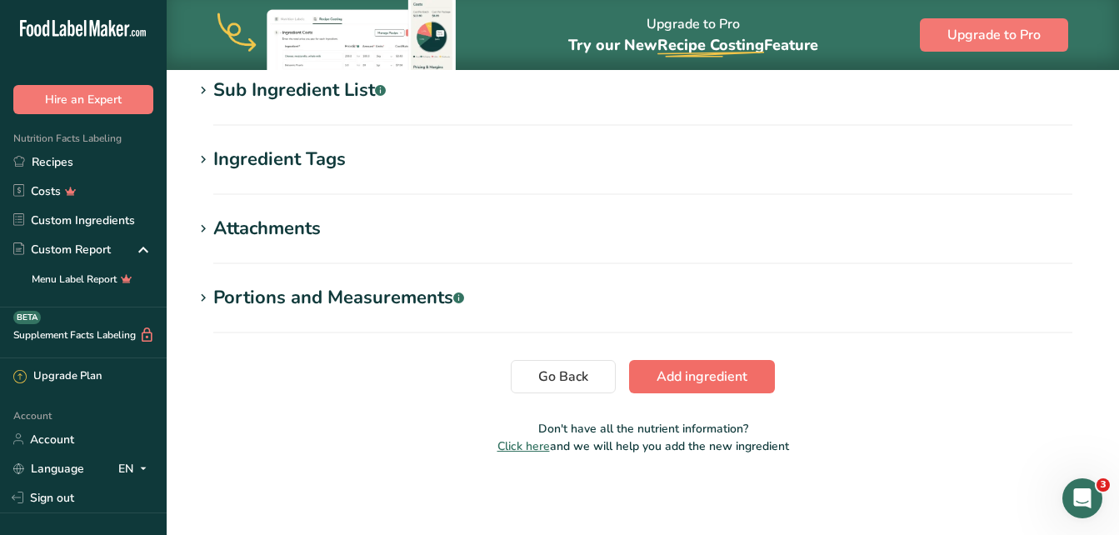
type input "Xantham Guk"
click at [726, 376] on span "Add ingredient" at bounding box center [701, 377] width 91 height 20
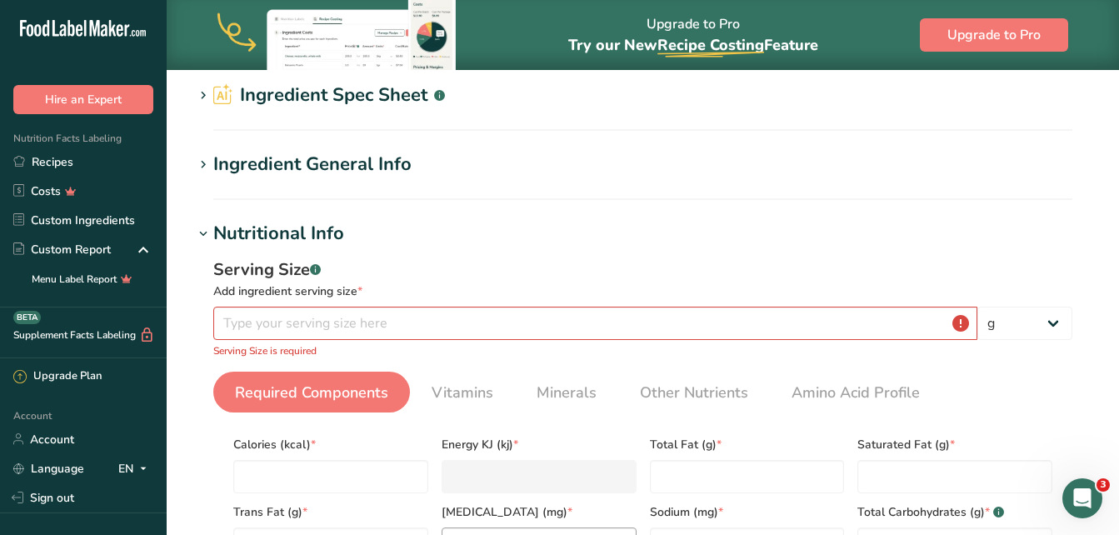
scroll to position [62, 0]
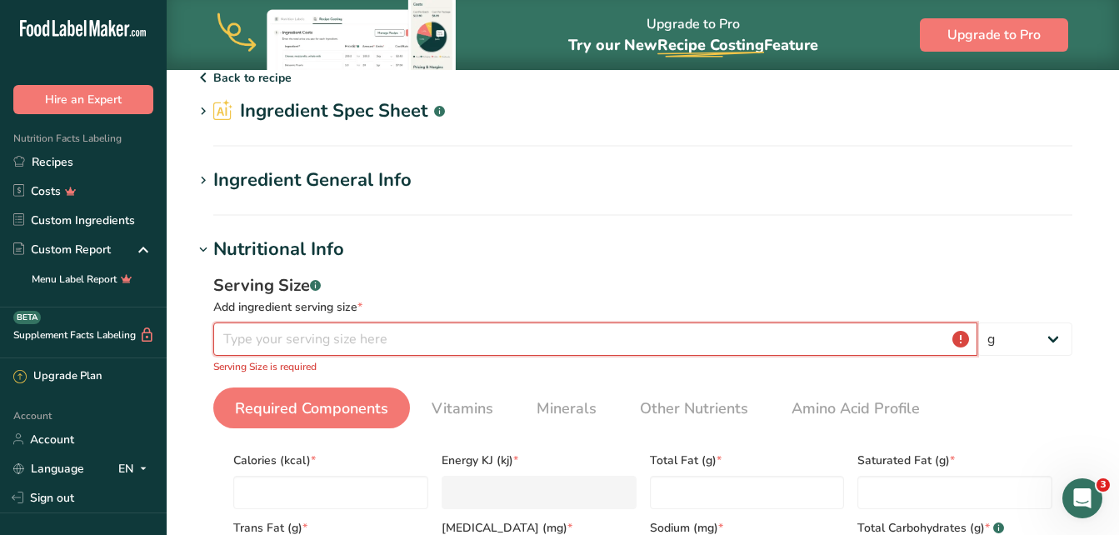
click at [386, 344] on input "number" at bounding box center [595, 338] width 764 height 33
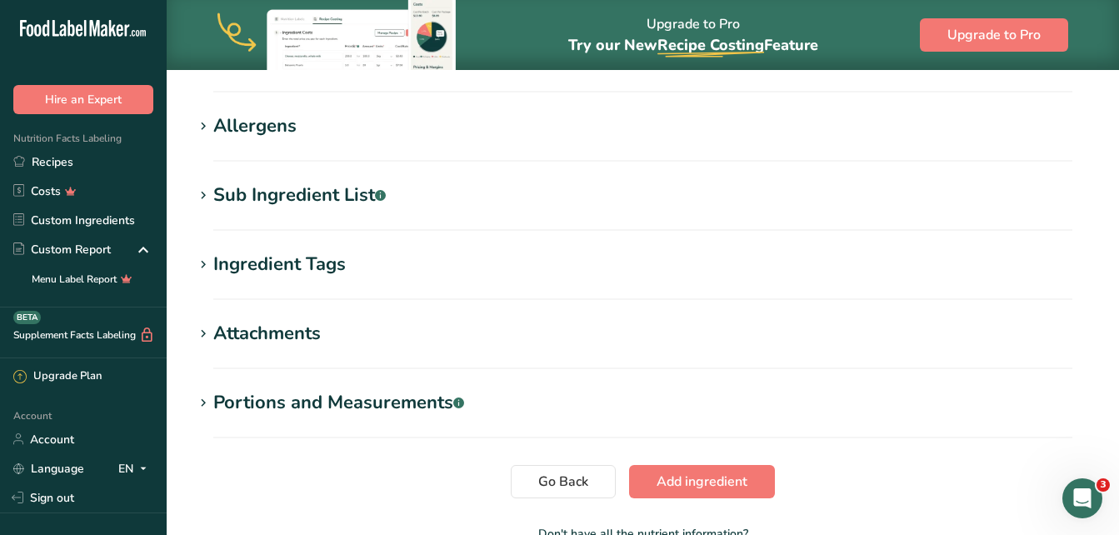
scroll to position [646, 0]
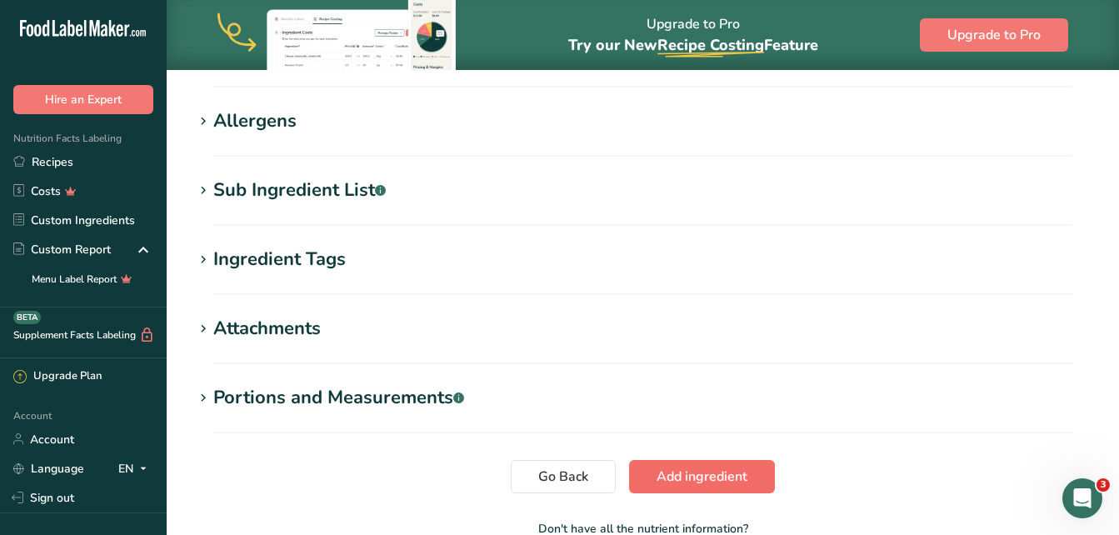
type input "2.4999"
click at [732, 477] on span "Add ingredient" at bounding box center [701, 477] width 91 height 20
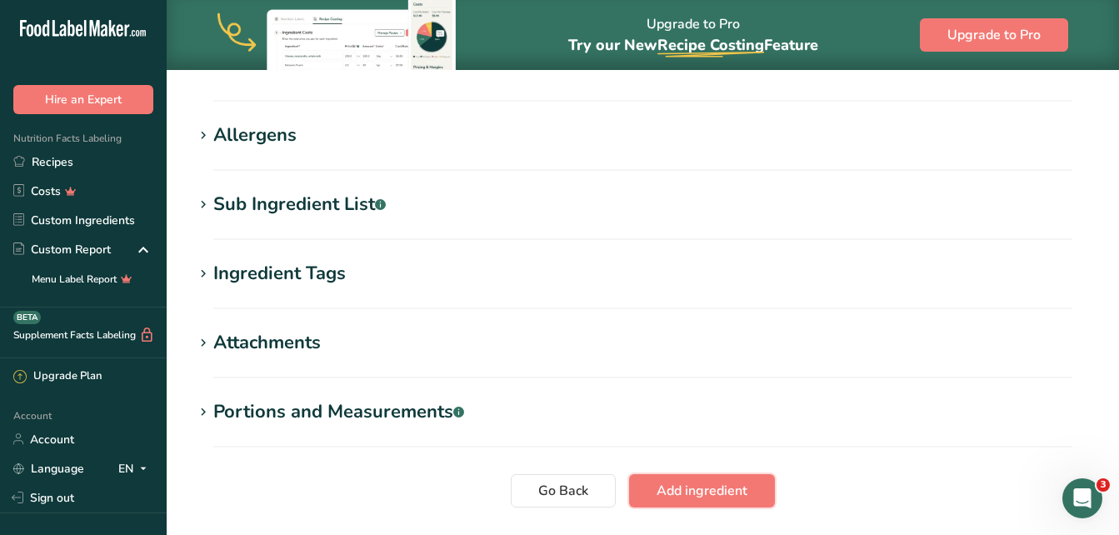
scroll to position [715, 0]
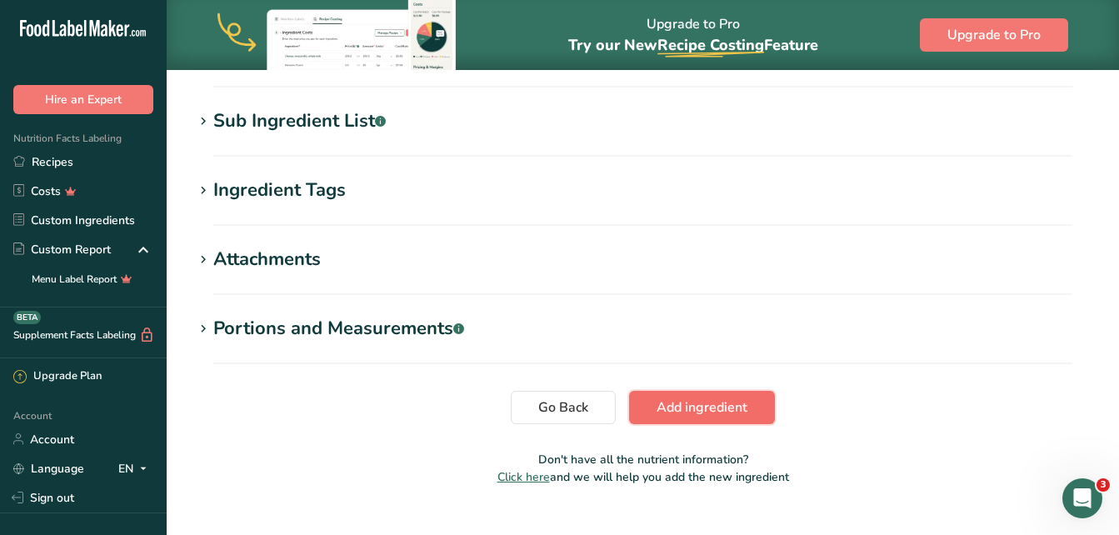
click at [708, 407] on span "Add ingredient" at bounding box center [701, 407] width 91 height 20
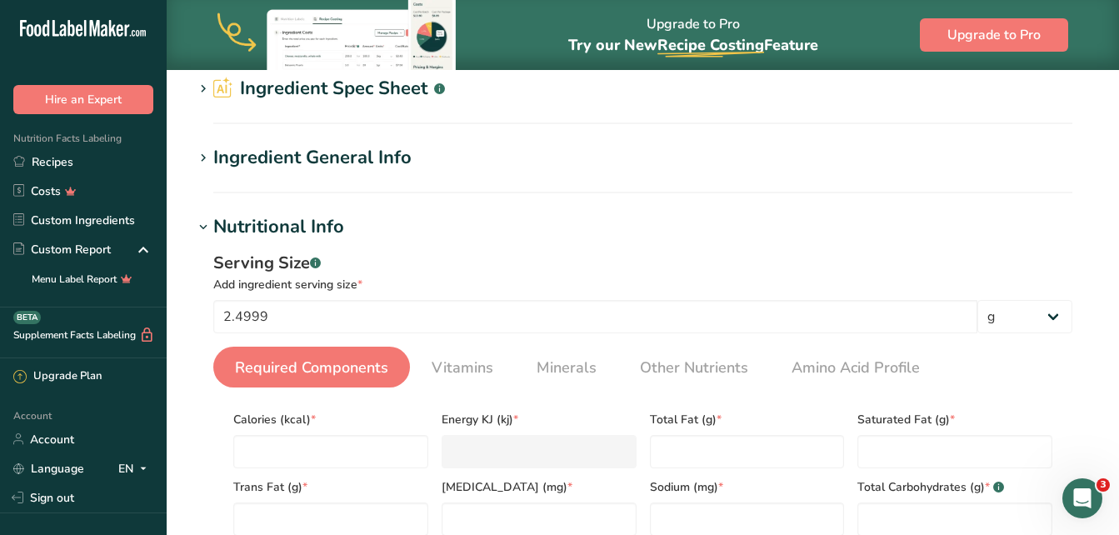
scroll to position [0, 0]
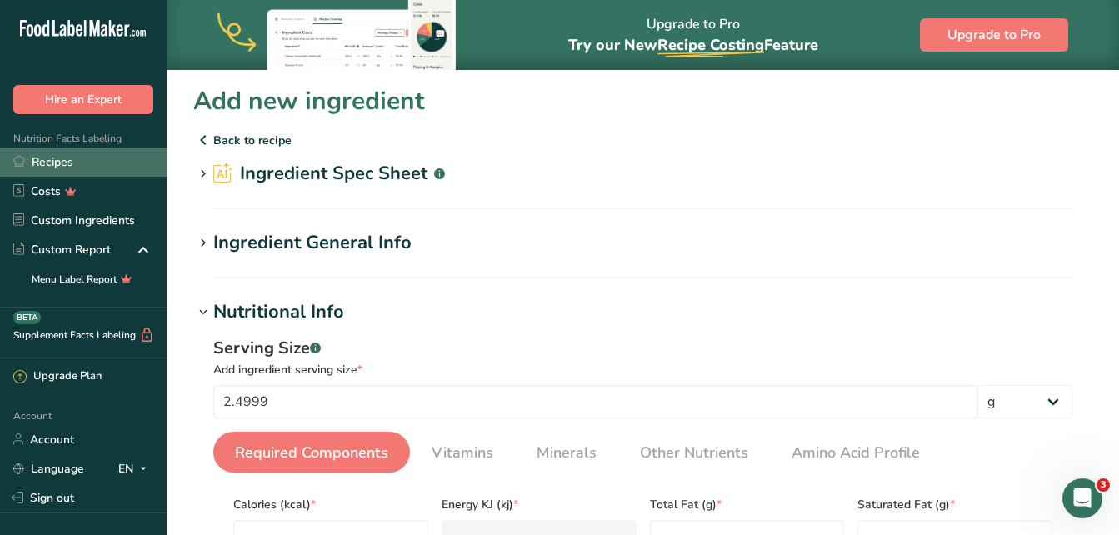
click at [62, 155] on link "Recipes" at bounding box center [83, 161] width 167 height 29
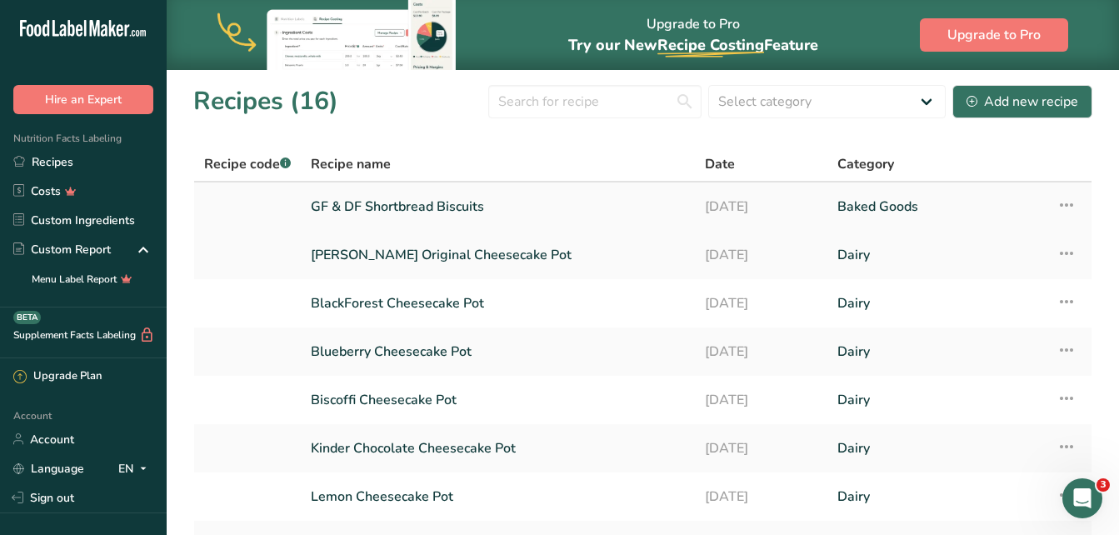
click at [492, 211] on link "GF & DF Shortbread Biscuits" at bounding box center [498, 206] width 374 height 35
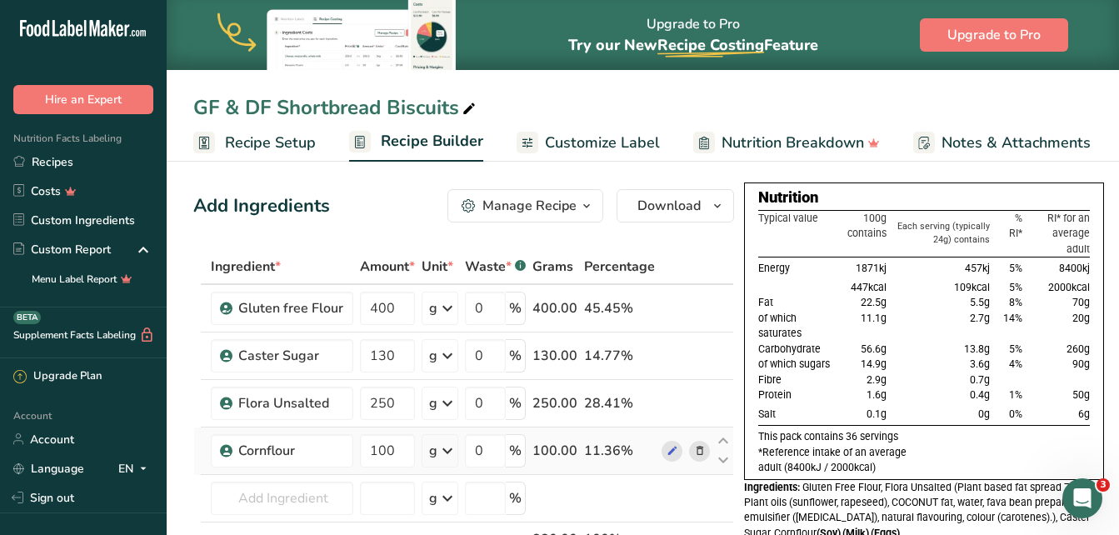
click at [698, 449] on icon at bounding box center [700, 450] width 12 height 17
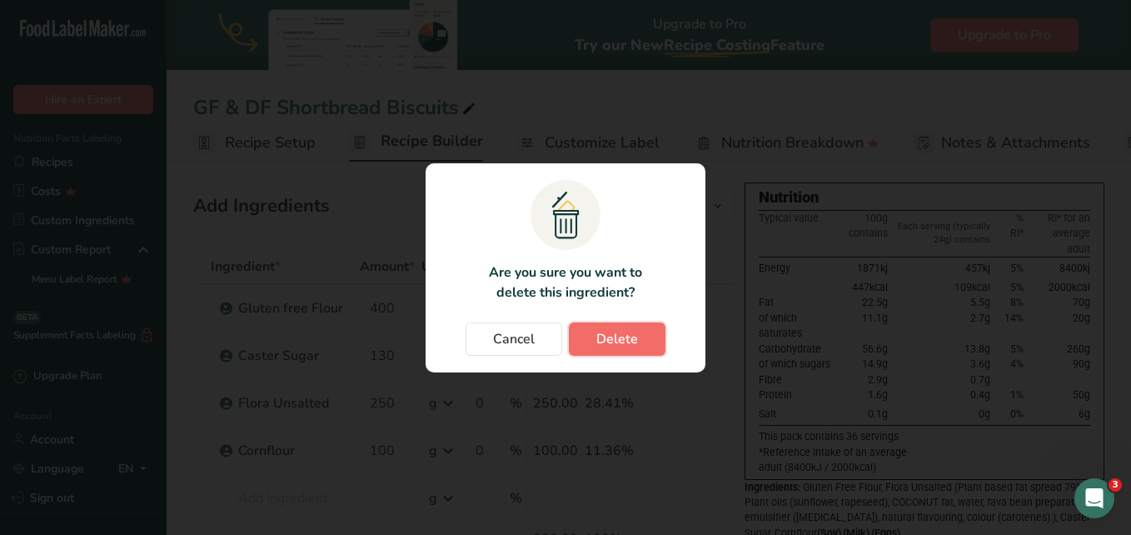
click at [630, 342] on span "Delete" at bounding box center [617, 339] width 42 height 20
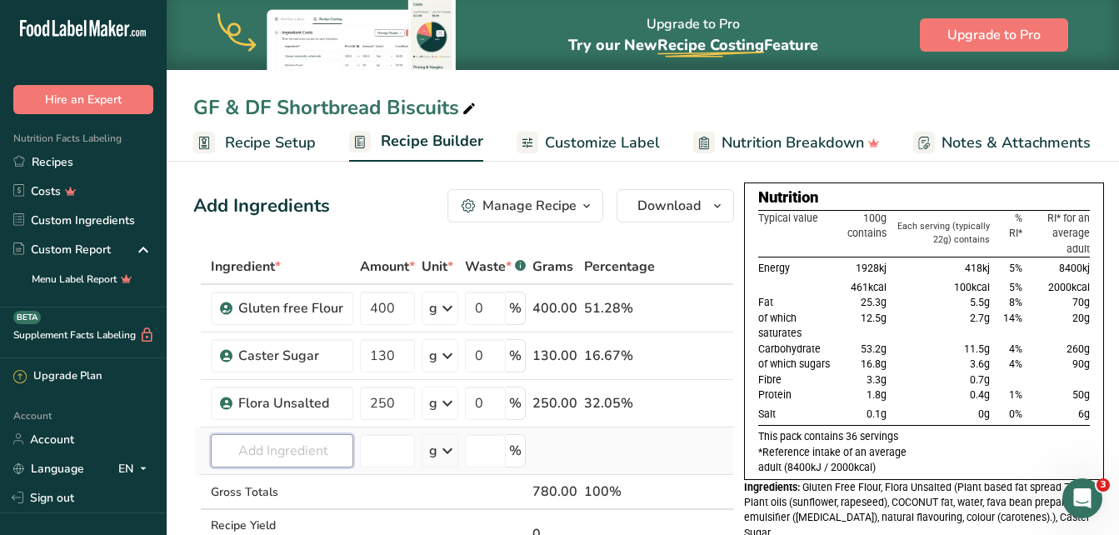
click at [255, 456] on input "text" at bounding box center [282, 450] width 142 height 33
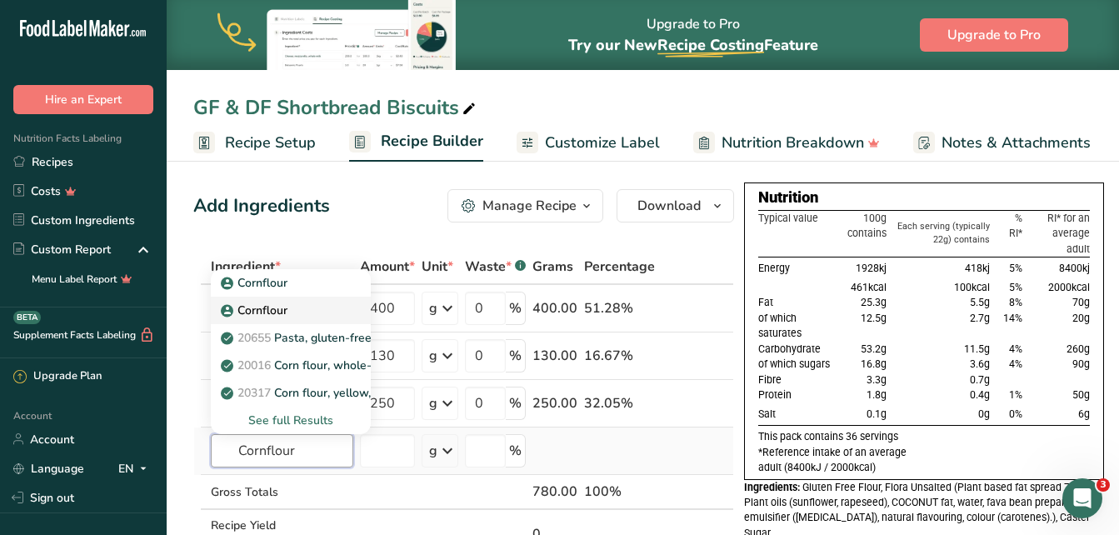
type input "Cornflour"
click at [296, 292] on div "Cornflour" at bounding box center [277, 282] width 107 height 17
type input "Cornflour"
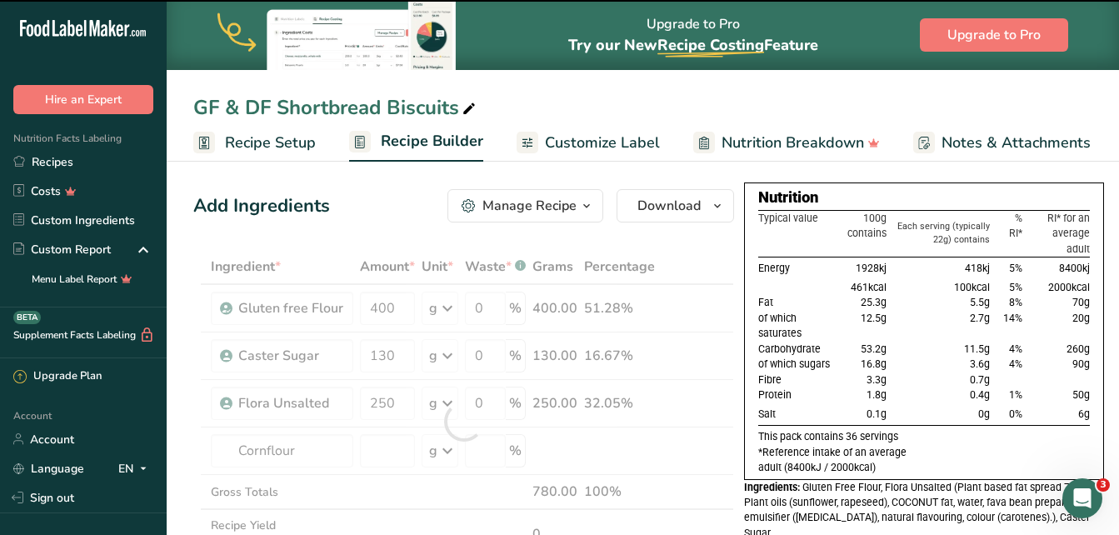
type input "0"
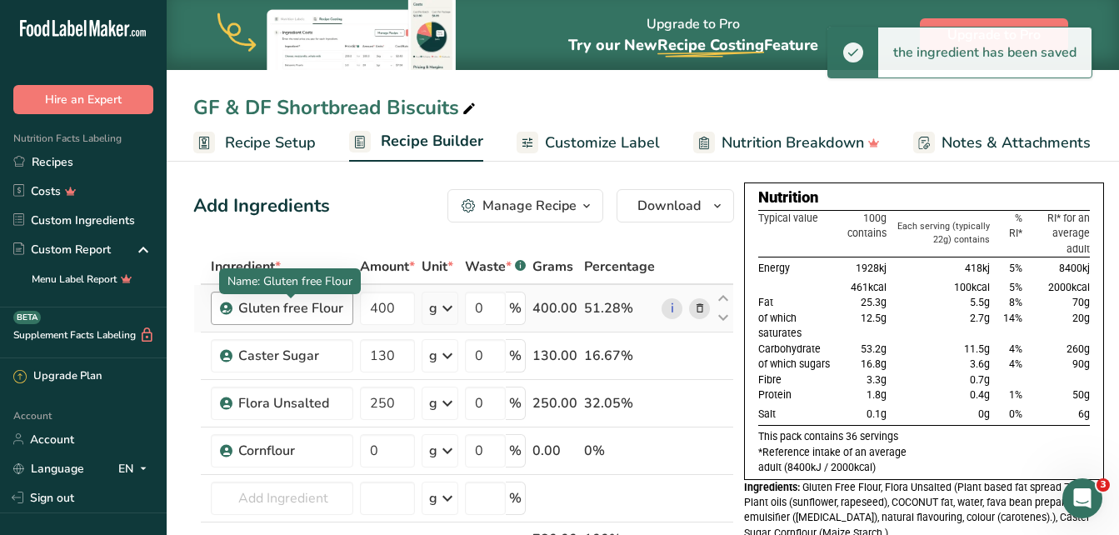
scroll to position [83, 0]
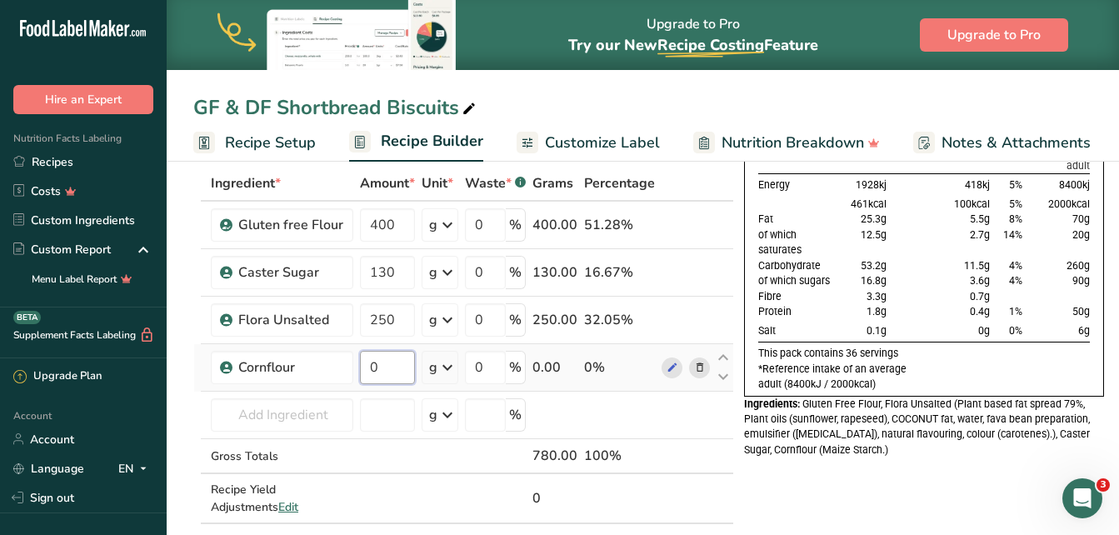
click at [367, 365] on input "0" at bounding box center [387, 367] width 55 height 33
type input "100"
click at [362, 457] on div "Ingredient * Amount * Unit * Waste * .a-a{fill:#347362;}.b-a{fill:#fff;} Grams …" at bounding box center [463, 362] width 541 height 392
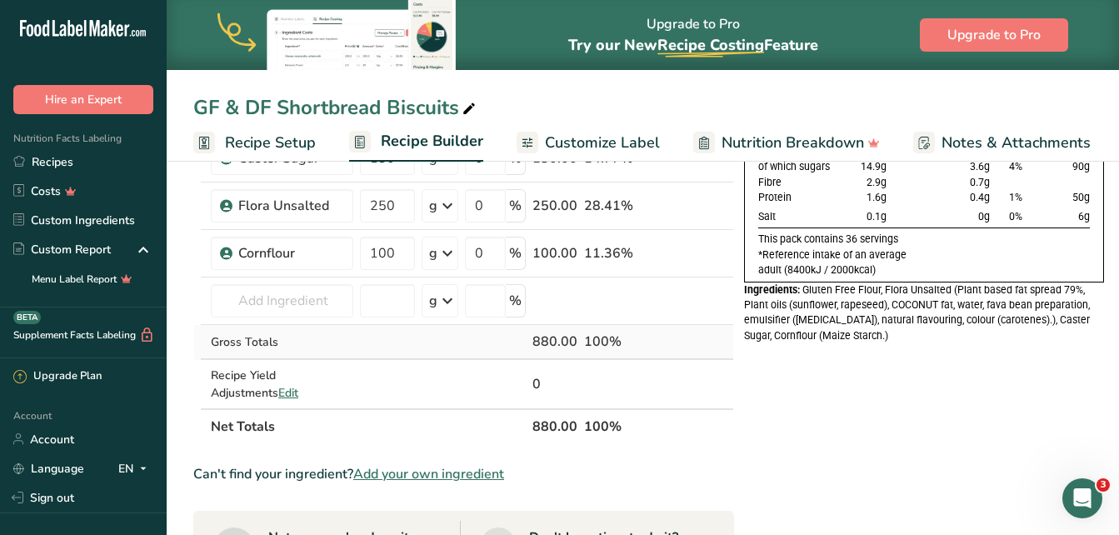
scroll to position [250, 0]
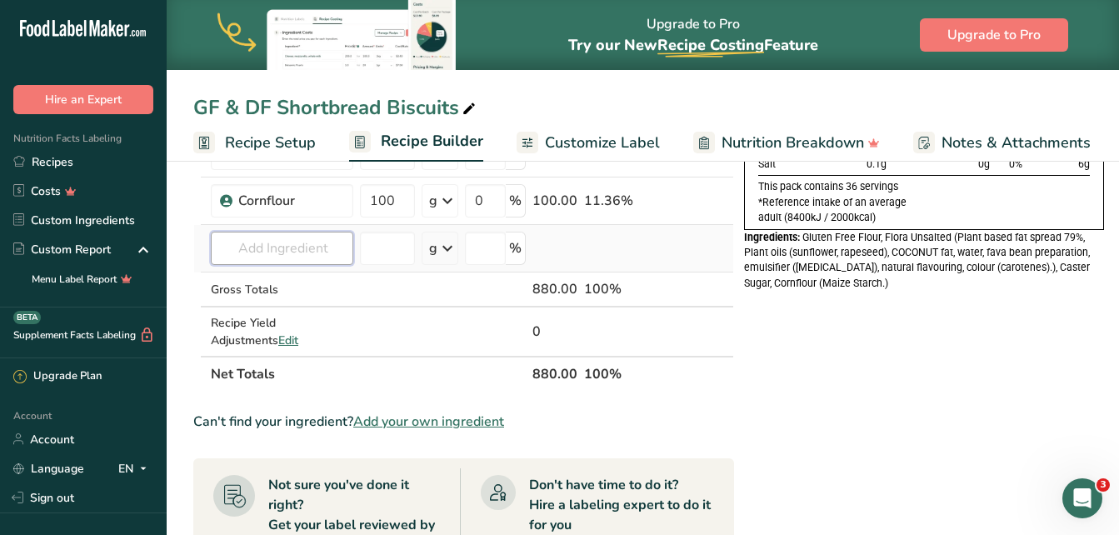
click at [312, 254] on input "text" at bounding box center [282, 248] width 142 height 33
